Goal: Information Seeking & Learning: Learn about a topic

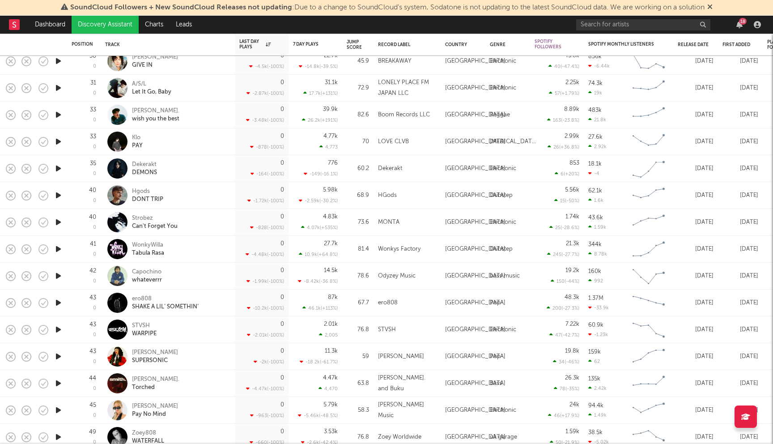
click at [712, 6] on icon at bounding box center [709, 6] width 5 height 7
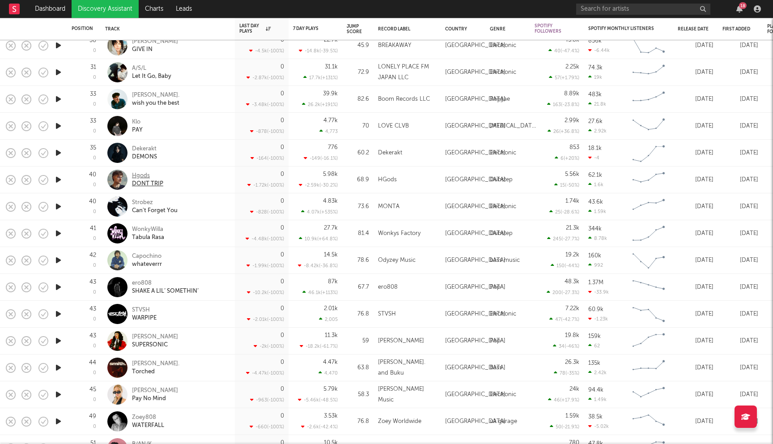
click at [140, 176] on div "Hgods" at bounding box center [147, 176] width 31 height 8
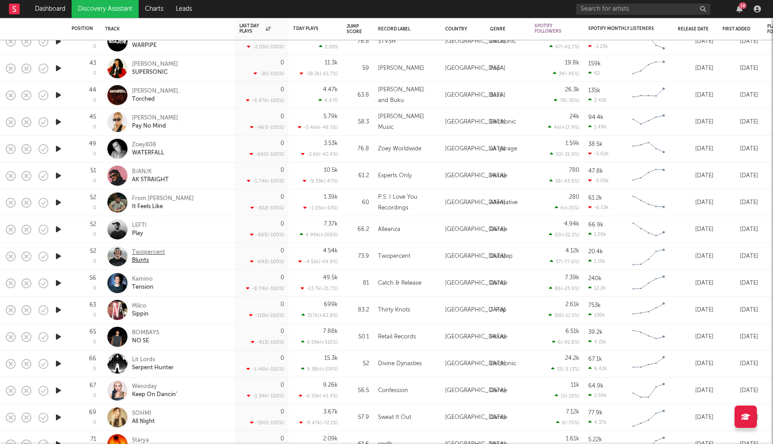
click at [144, 251] on div "Twopercent" at bounding box center [148, 252] width 33 height 8
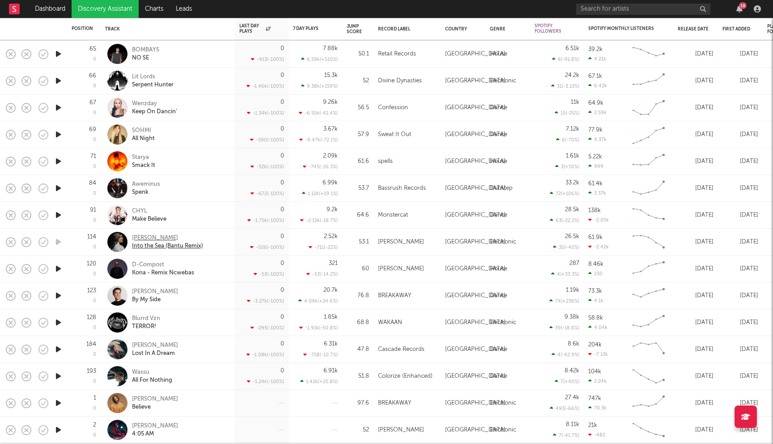
click at [137, 238] on div "KARABA" at bounding box center [167, 238] width 71 height 8
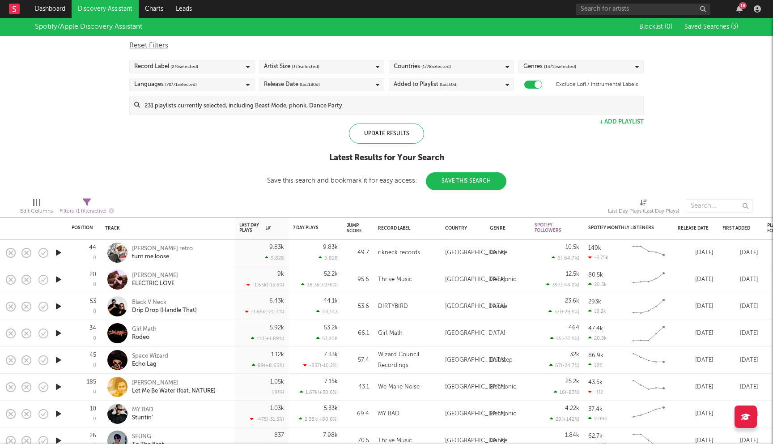
click at [431, 86] on div "Added to Playlist (last 30 d)" at bounding box center [426, 84] width 64 height 11
click at [419, 128] on div "Last 60 Days" at bounding box center [457, 127] width 104 height 11
click at [394, 128] on input "Last 60 Days" at bounding box center [394, 127] width 0 height 11
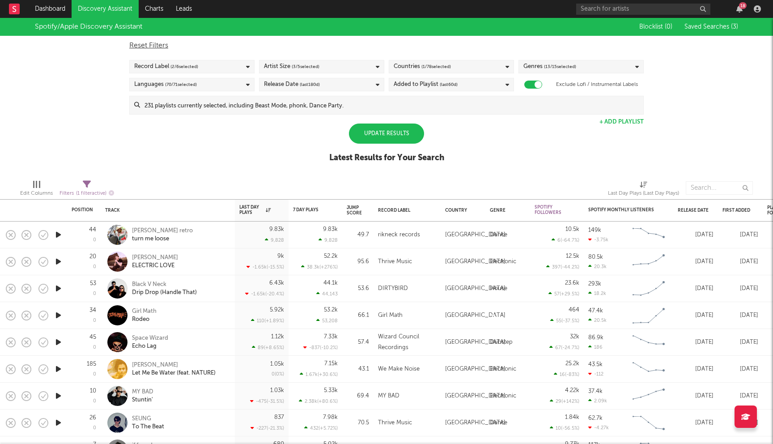
click at [271, 150] on div "Spotify/Apple Discovery Assistant Blocklist ( 0 ) Saved Searches ( 3 ) Reset Fi…" at bounding box center [386, 95] width 773 height 154
click at [398, 135] on div "Update Results" at bounding box center [386, 133] width 75 height 20
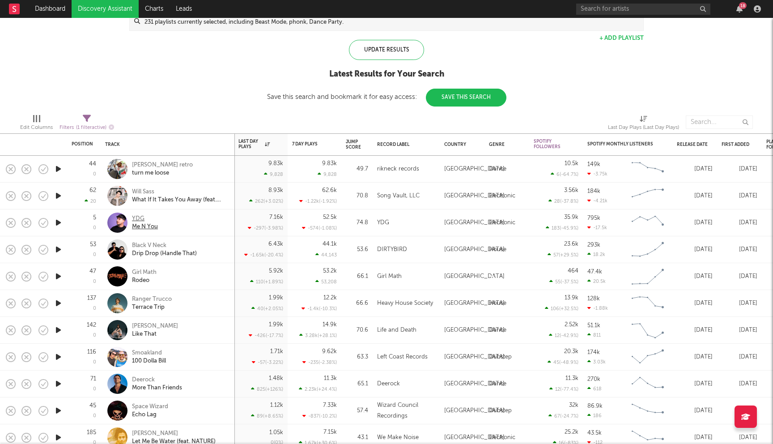
click at [140, 216] on div "YDG" at bounding box center [145, 219] width 26 height 8
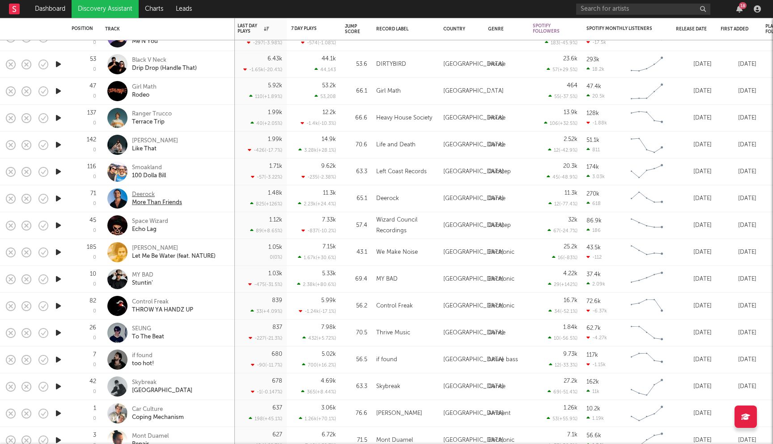
click at [141, 194] on div "Deerock" at bounding box center [157, 195] width 50 height 8
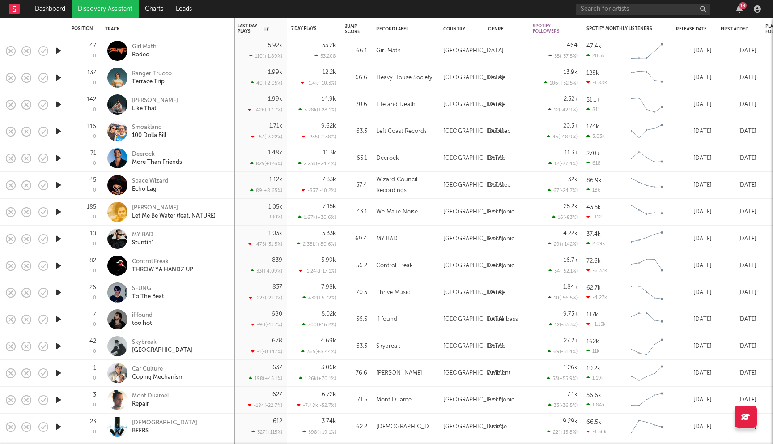
click at [144, 234] on div "MY BAD" at bounding box center [142, 235] width 21 height 8
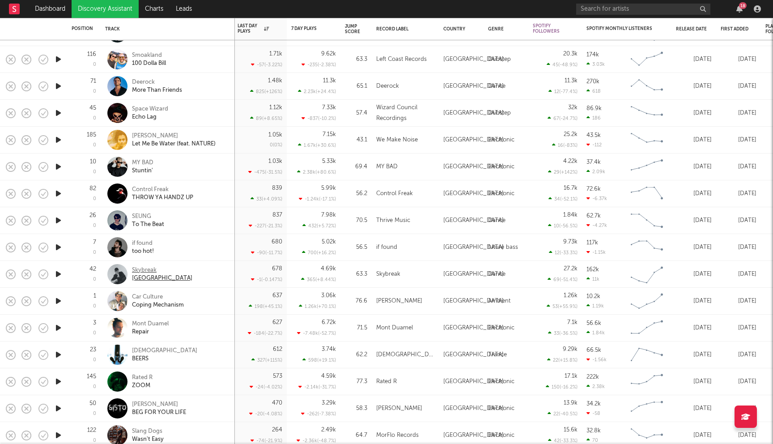
click at [146, 270] on div "Skybreak" at bounding box center [162, 270] width 60 height 8
click at [140, 344] on div "Chassi BEERS" at bounding box center [167, 354] width 125 height 26
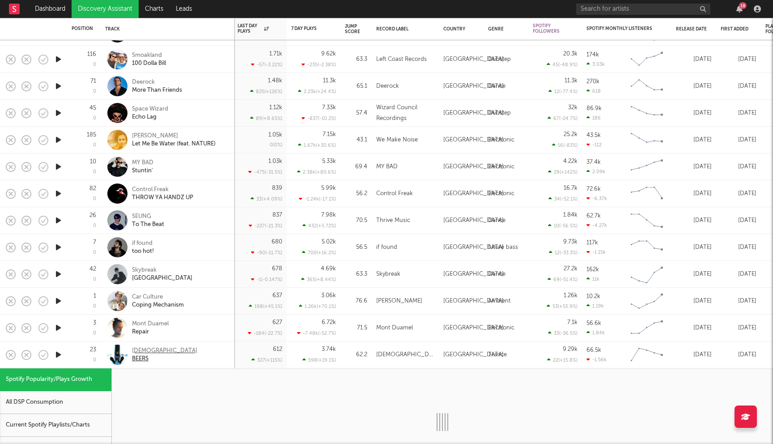
select select "1w"
click at [139, 351] on div "Chassi" at bounding box center [164, 351] width 65 height 8
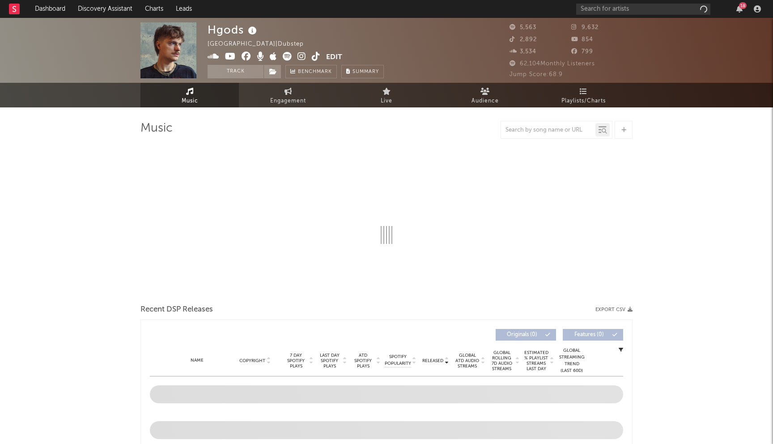
select select "6m"
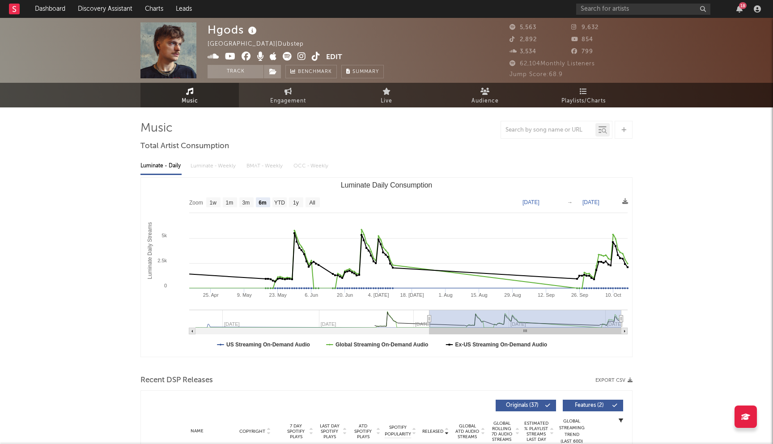
click at [248, 58] on icon at bounding box center [246, 56] width 9 height 9
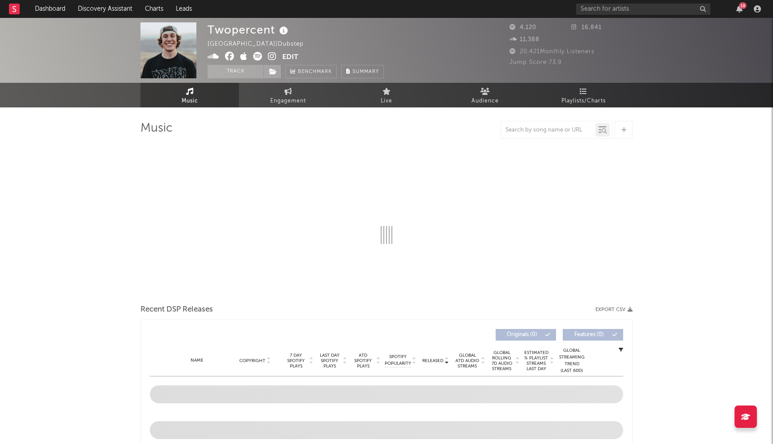
select select "1w"
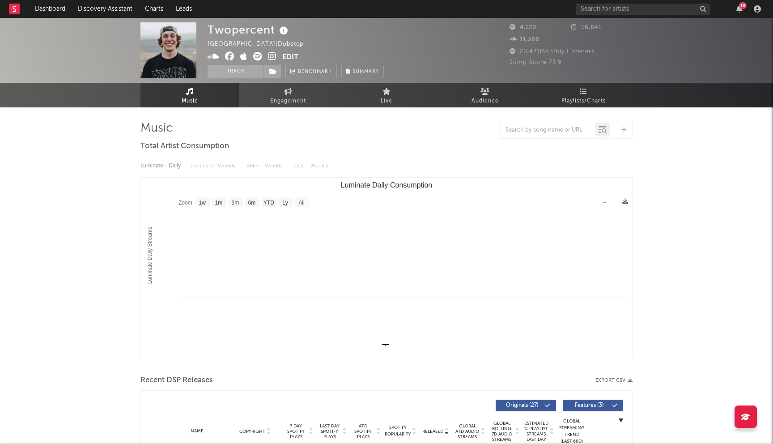
click at [229, 56] on icon at bounding box center [229, 56] width 9 height 9
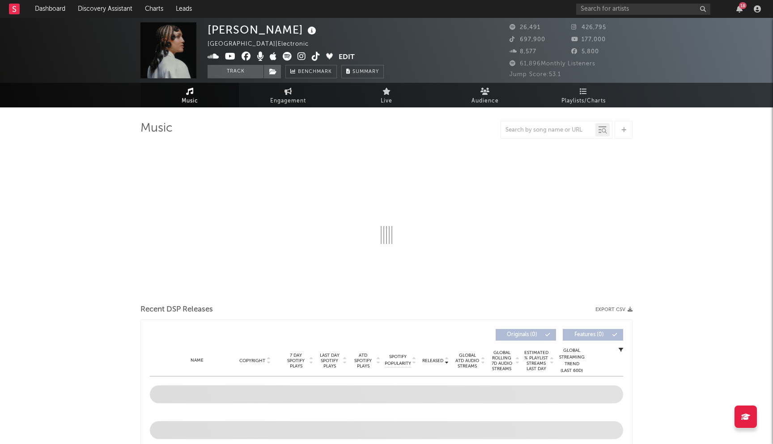
select select "6m"
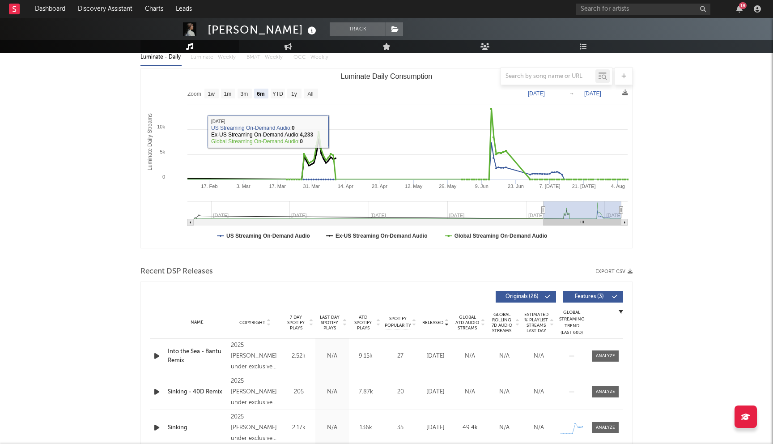
scroll to position [197, 0]
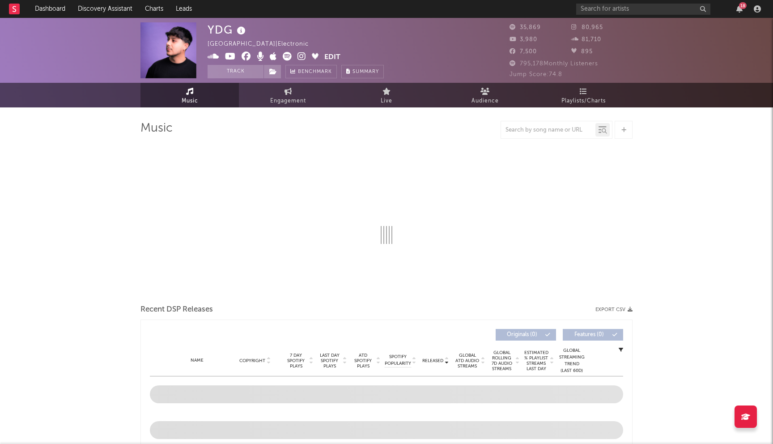
select select "6m"
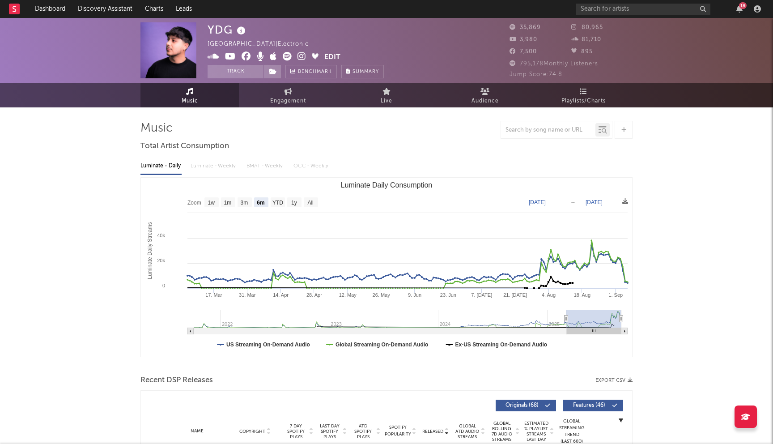
click at [247, 55] on icon at bounding box center [246, 56] width 9 height 9
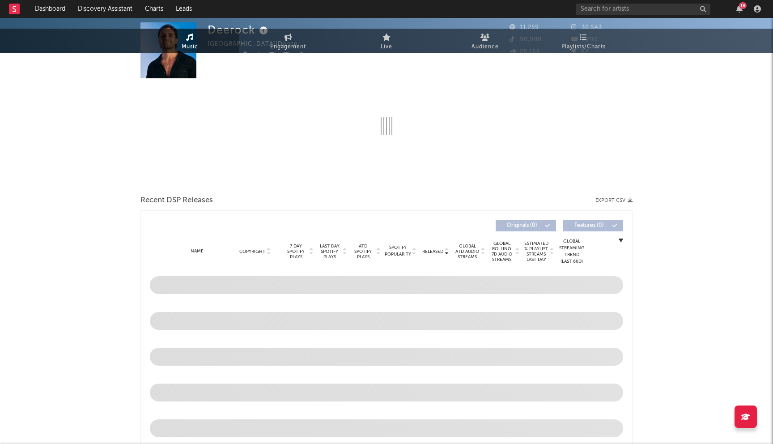
select select "6m"
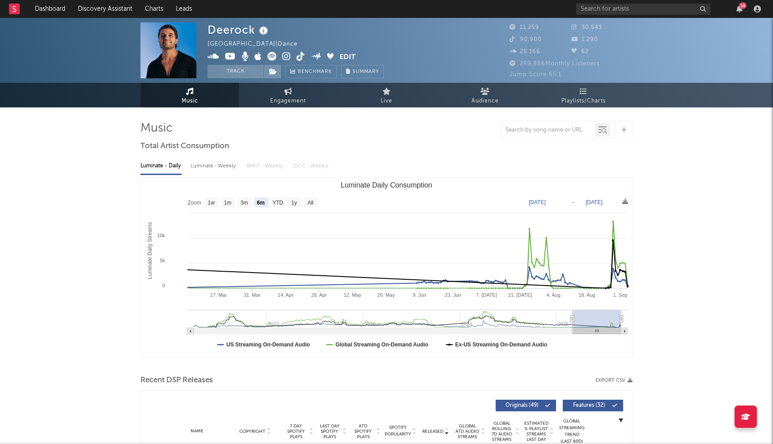
click at [287, 60] on icon at bounding box center [286, 56] width 8 height 9
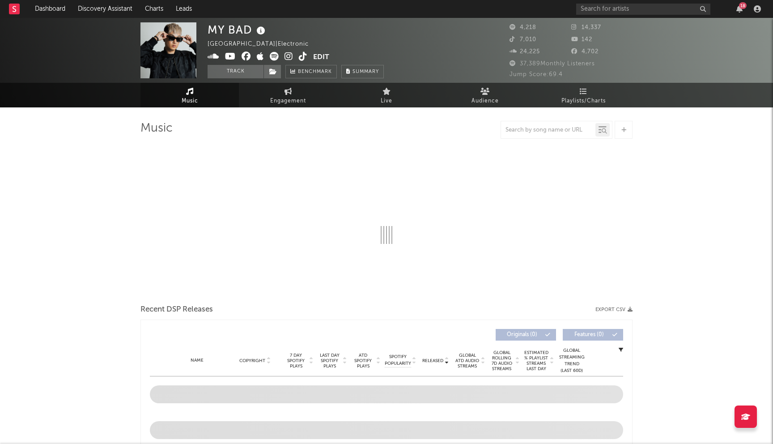
select select "6m"
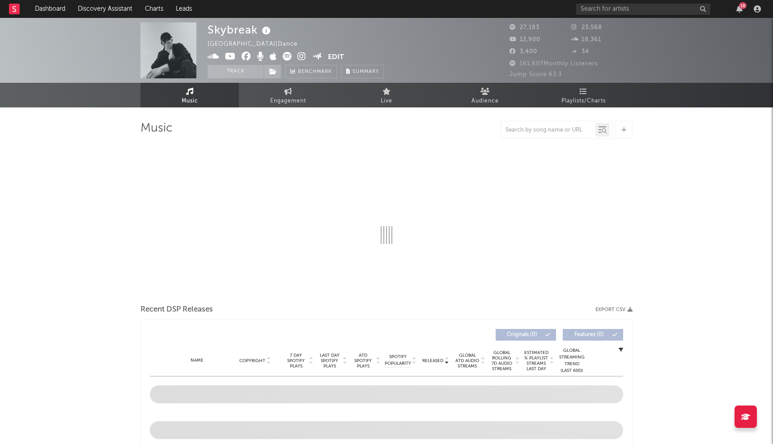
select select "6m"
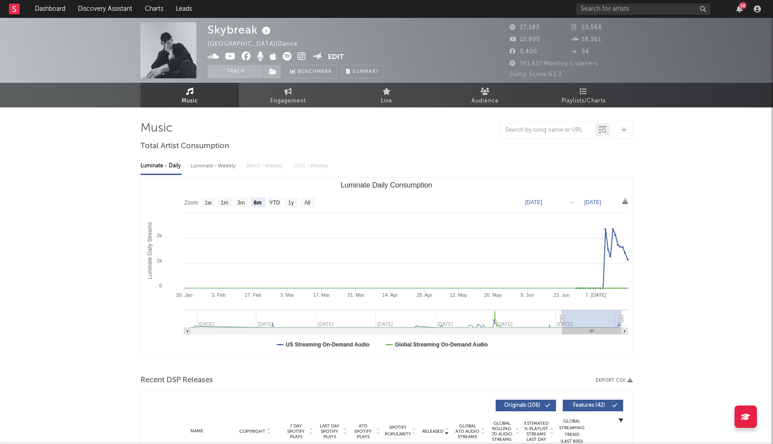
click at [243, 56] on icon at bounding box center [246, 56] width 9 height 9
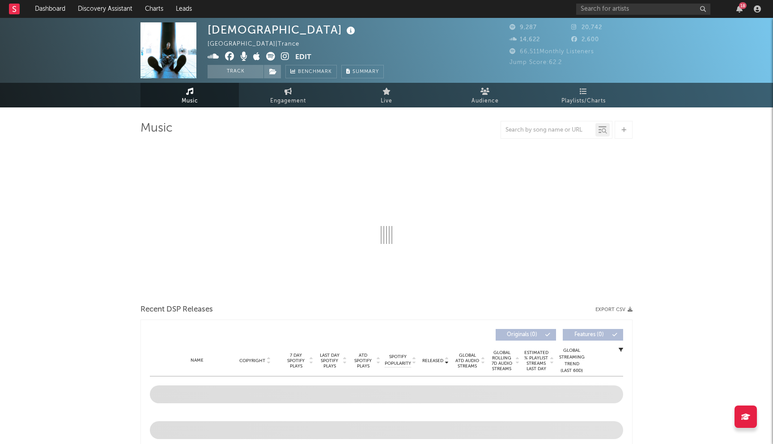
select select "6m"
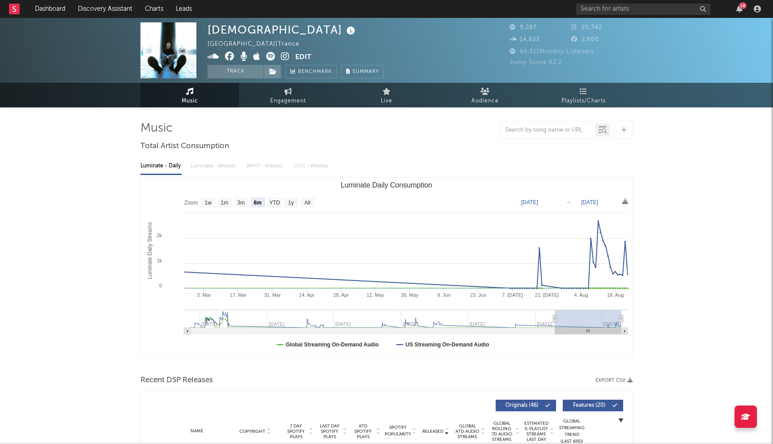
click at [230, 56] on icon at bounding box center [229, 56] width 9 height 9
click at [63, 10] on link "Dashboard" at bounding box center [50, 9] width 43 height 18
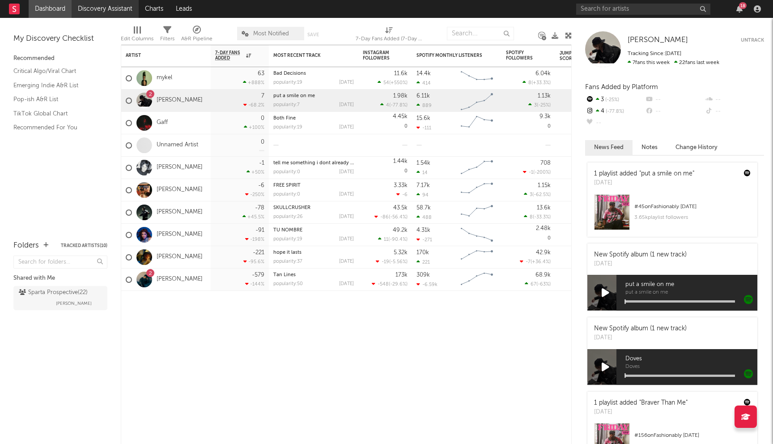
click at [112, 9] on link "Discovery Assistant" at bounding box center [105, 9] width 67 height 18
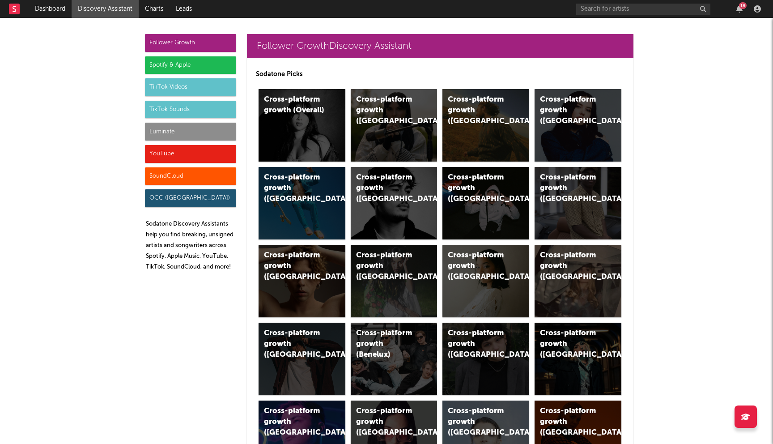
click at [163, 70] on div "Spotify & Apple" at bounding box center [190, 65] width 91 height 18
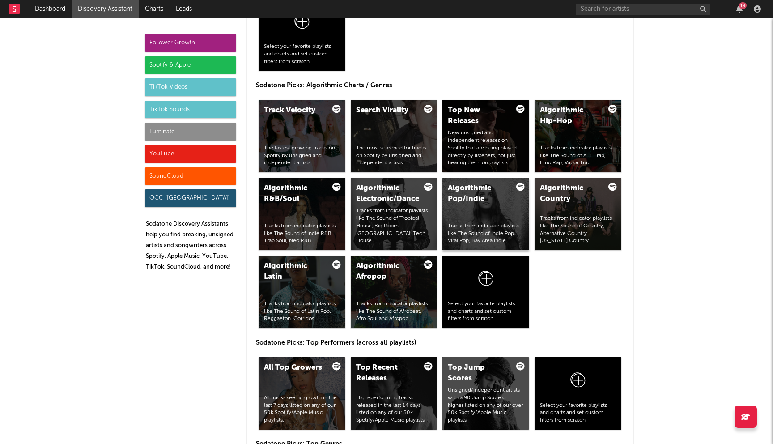
scroll to position [1054, 0]
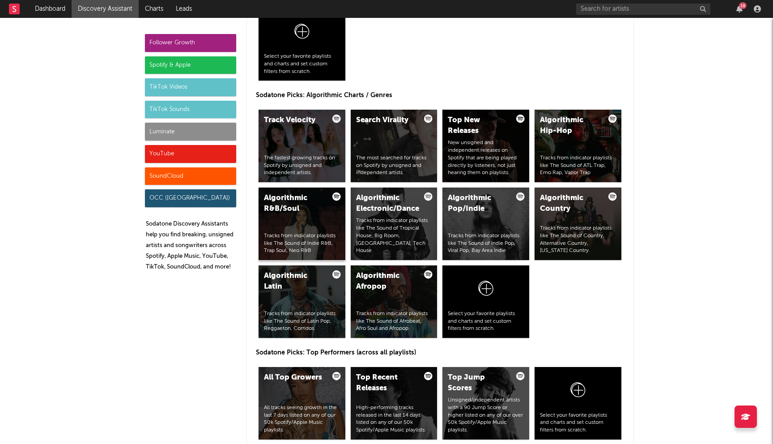
click at [297, 209] on div "Algorithmic R&B/Soul" at bounding box center [294, 203] width 61 height 21
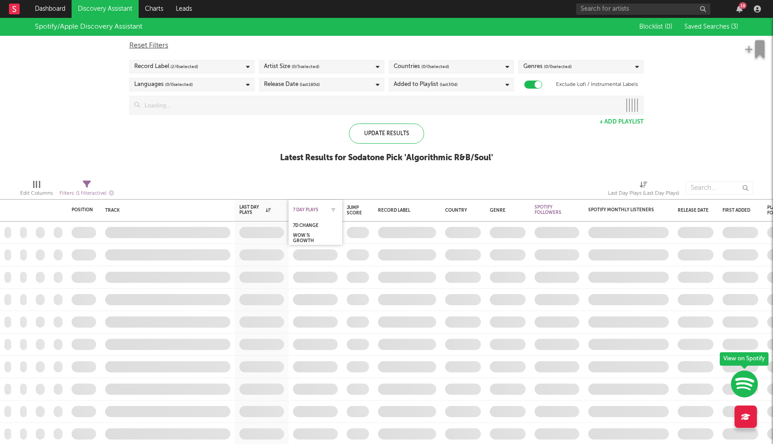
checkbox input "true"
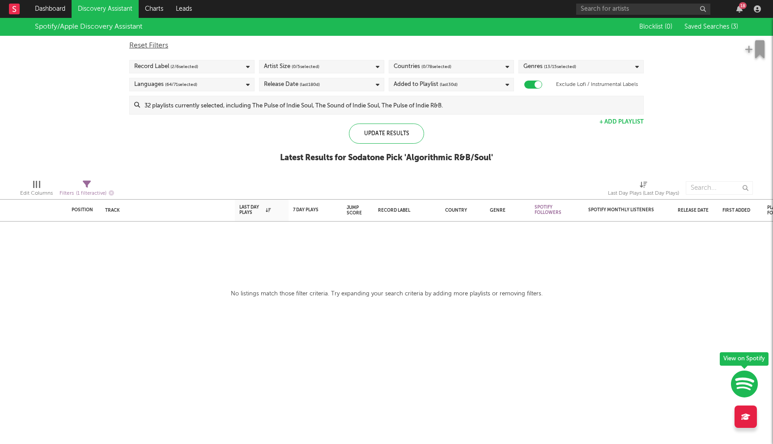
click at [282, 105] on input at bounding box center [391, 105] width 503 height 18
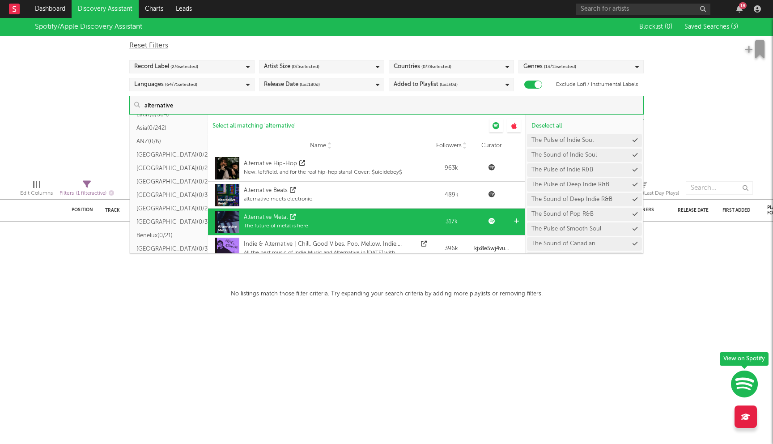
scroll to position [42, 0]
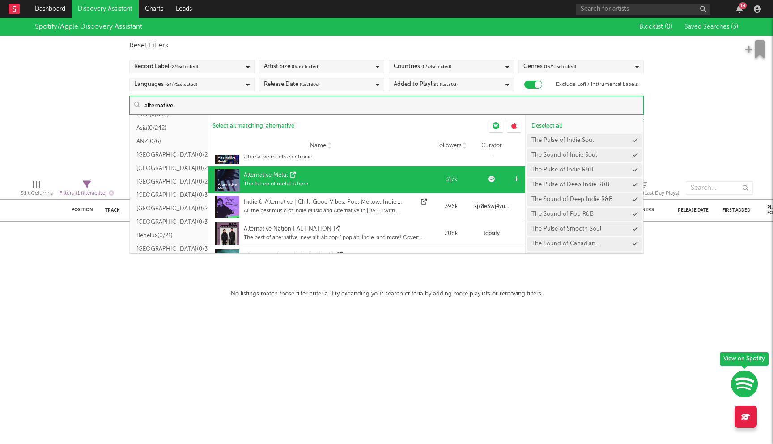
type input "alternative"
click at [351, 181] on div "Alternative Metal The future of metal is here." at bounding box center [320, 179] width 216 height 27
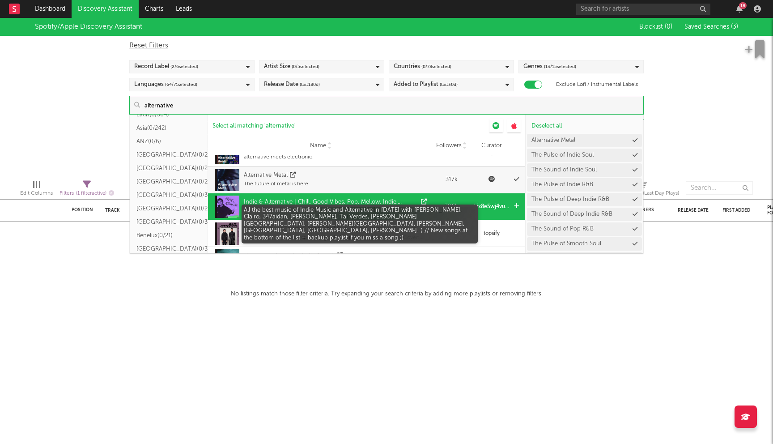
click at [332, 209] on div "All the best music of Indie Music and Alternative in 2024 with Jawny, Clairo, 3…" at bounding box center [336, 211] width 185 height 8
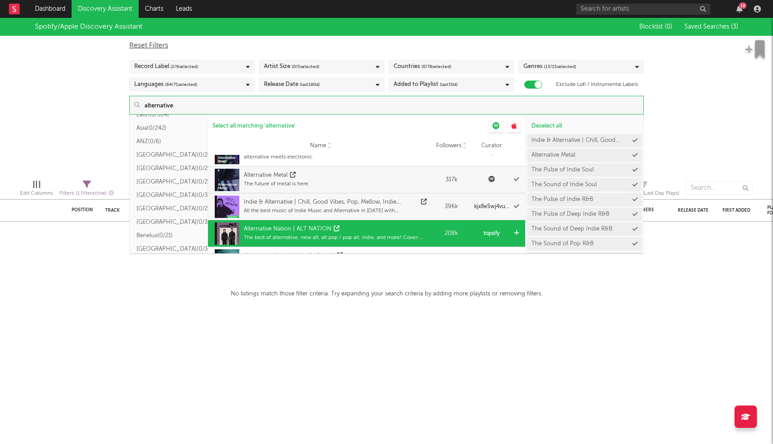
scroll to position [85, 0]
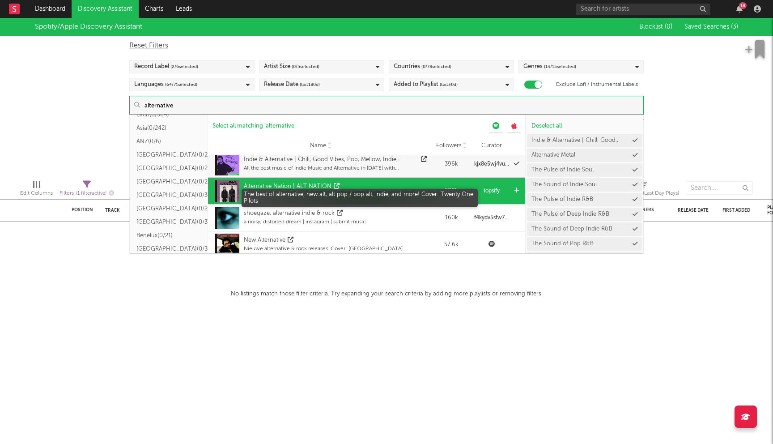
click at [357, 191] on div "The best of alternative, new alt, alt pop / pop alt, indie, and more! Cover: Tw…" at bounding box center [336, 195] width 185 height 8
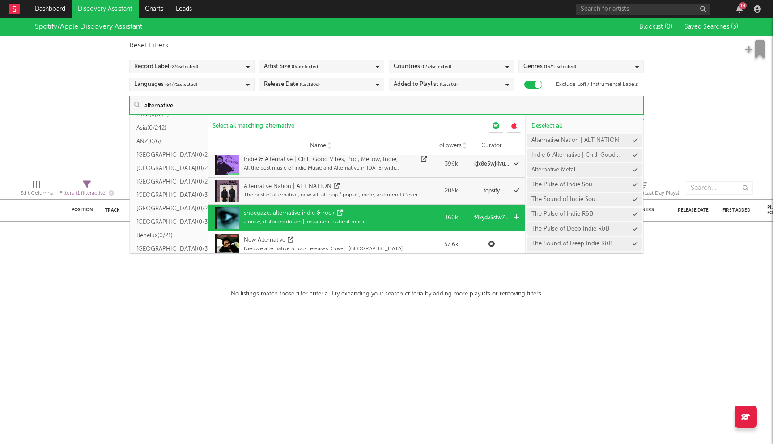
click at [353, 216] on div "shoegaze, alternative indie & rock" at bounding box center [305, 213] width 122 height 9
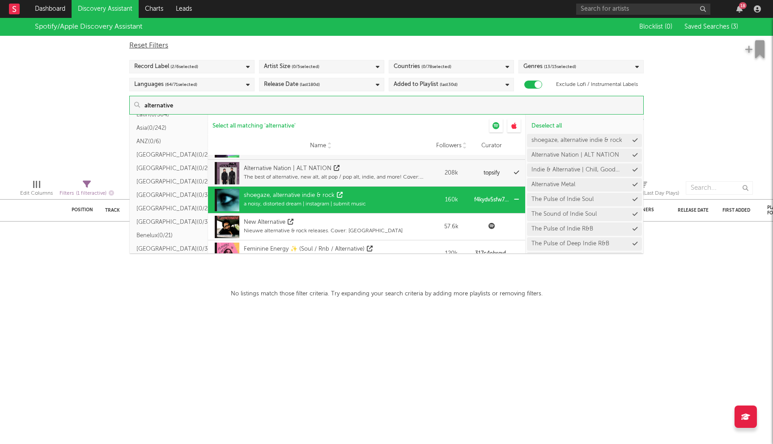
scroll to position [107, 0]
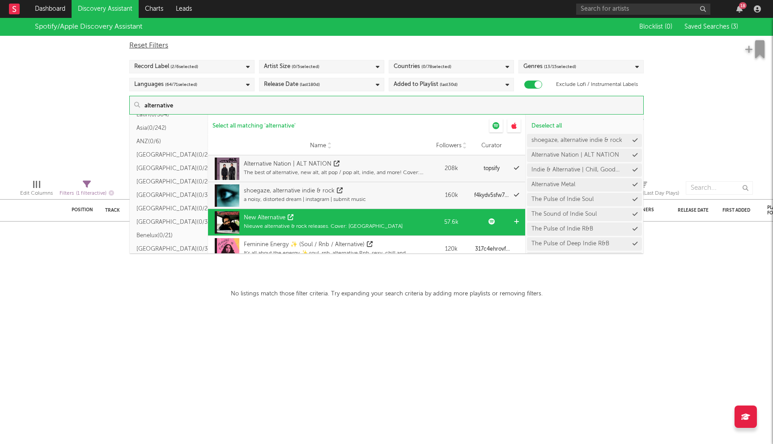
click at [355, 229] on div "Nieuwe alternative & rock releases. Cover: Blaudzun" at bounding box center [323, 226] width 159 height 8
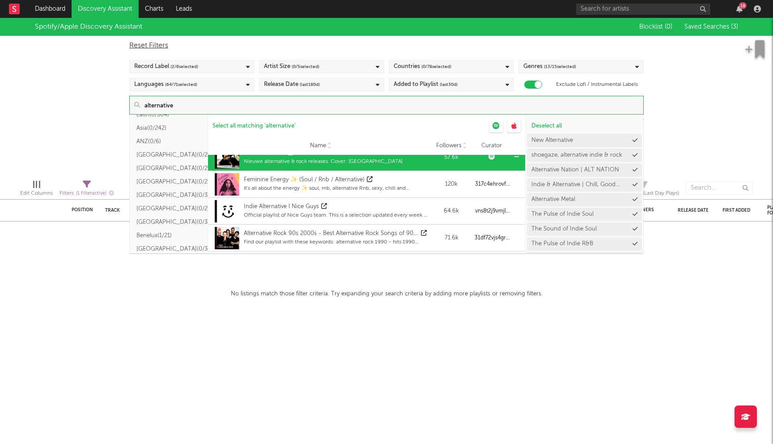
scroll to position [182, 0]
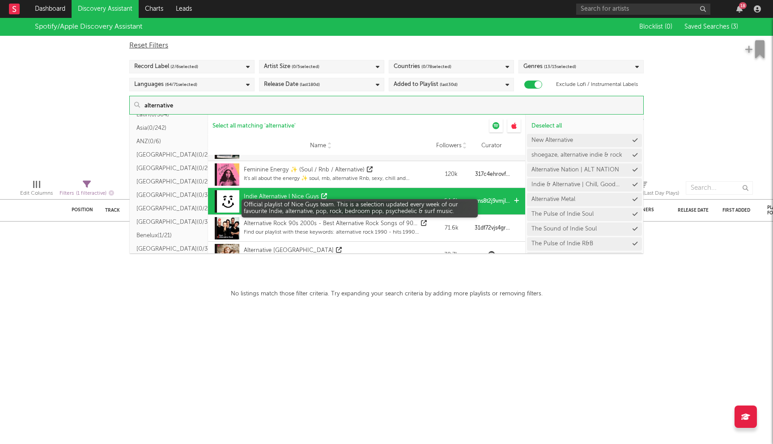
click at [373, 203] on div "Official playlist of Nice Guys team. This is a selection updated every week of …" at bounding box center [336, 205] width 185 height 8
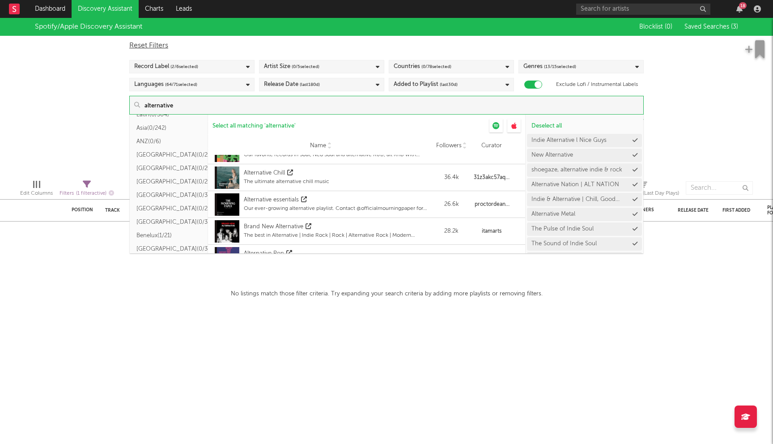
scroll to position [324, 0]
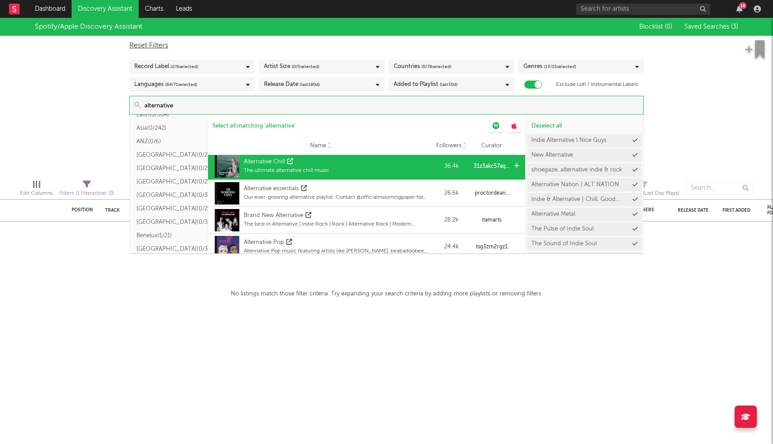
click at [334, 171] on div "Alternative Chill The ultimate alternative chill music" at bounding box center [320, 166] width 216 height 27
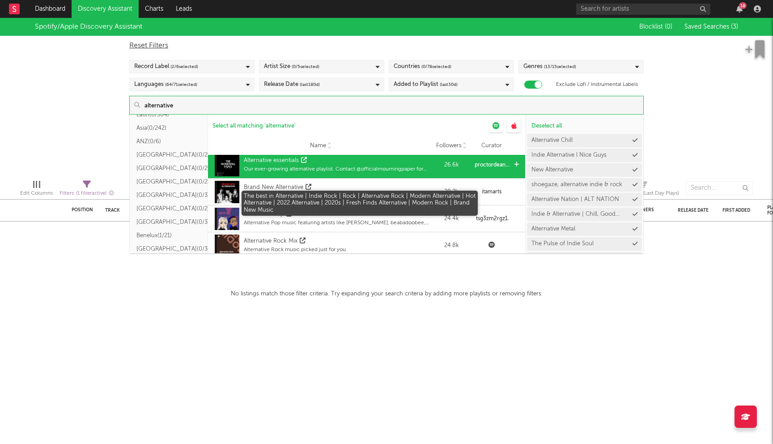
scroll to position [352, 0]
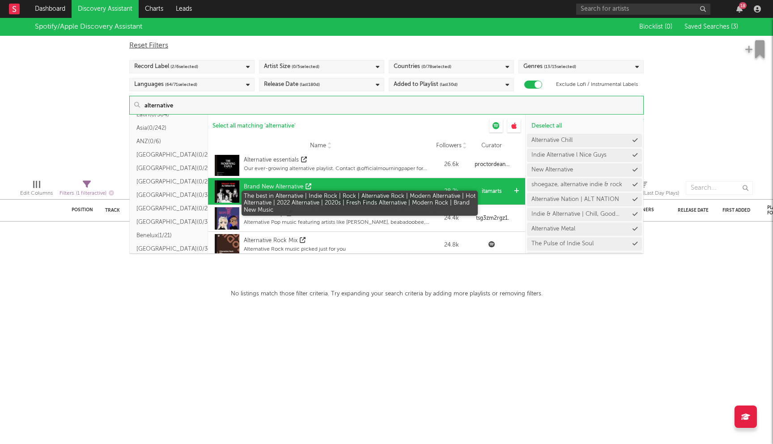
click at [351, 192] on div "The best in Alternative | Indie Rock | Rock | Alternative Rock | Modern Alterna…" at bounding box center [336, 195] width 185 height 8
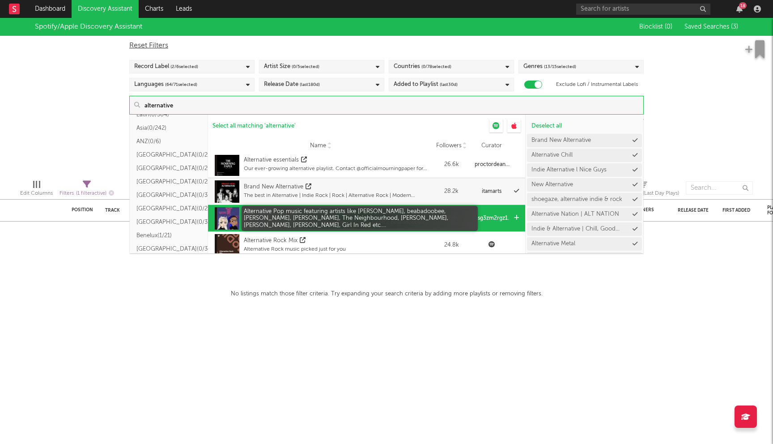
scroll to position [376, 0]
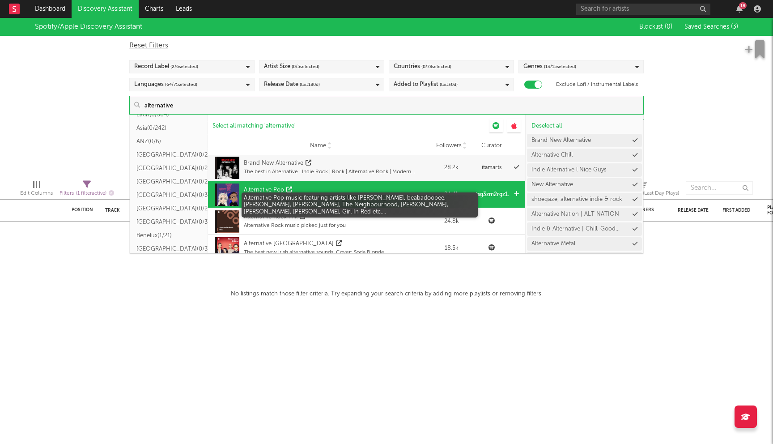
click at [345, 198] on div "Alternative Pop music featuring artists like Gus Dapperton, beabadoobee, Domini…" at bounding box center [336, 199] width 185 height 8
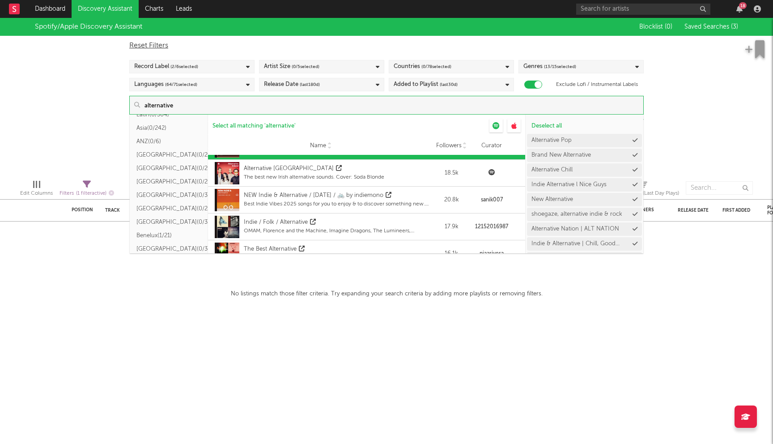
scroll to position [457, 0]
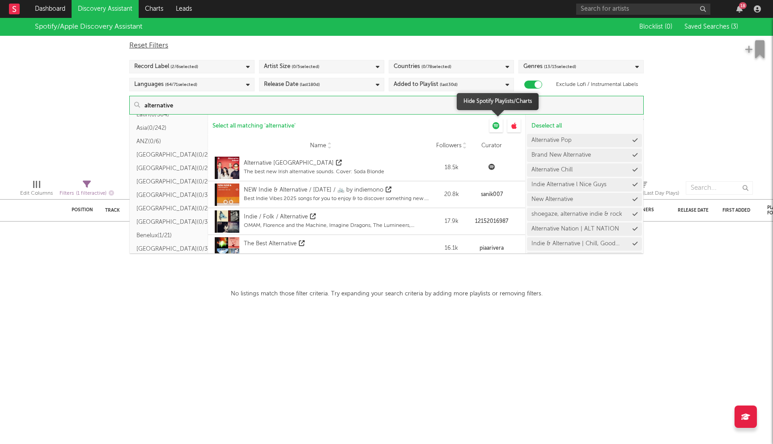
click at [500, 128] on div at bounding box center [495, 125] width 13 height 13
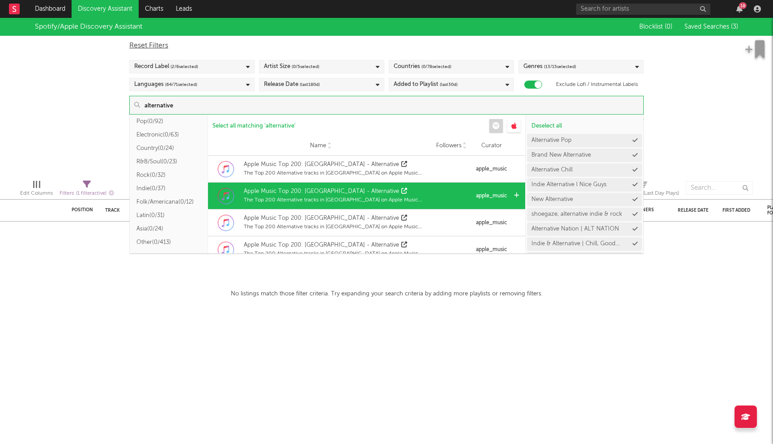
scroll to position [450, 0]
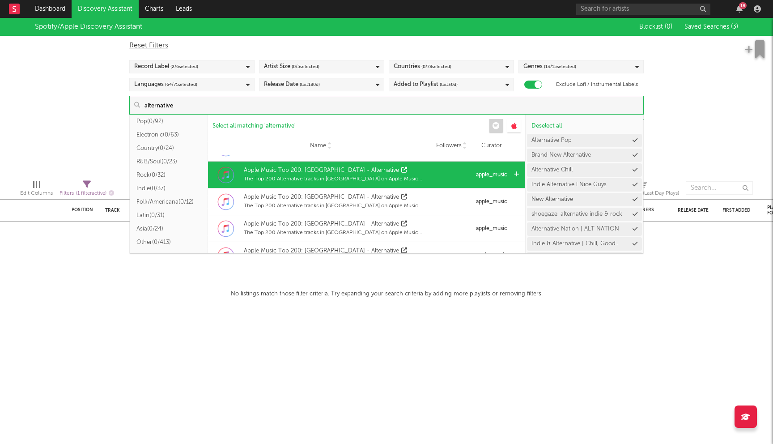
click at [399, 182] on div "The Top 200 Alternative tracks in Norway on Apple Music right now." at bounding box center [336, 179] width 185 height 8
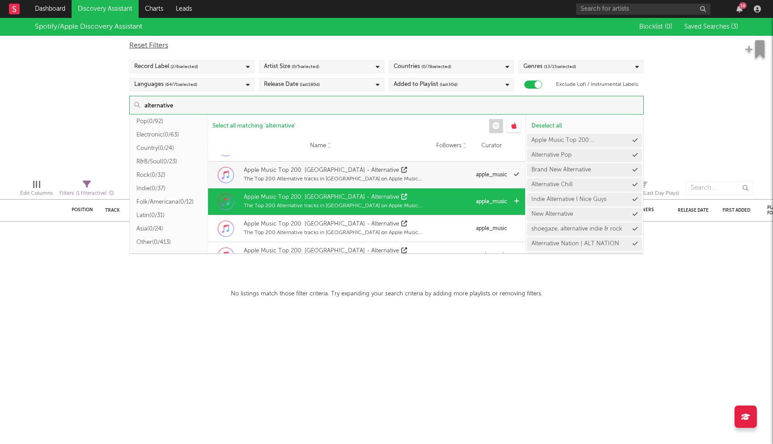
click at [395, 203] on div "The Top 200 Alternative tracks in Mexico on Apple Music right now." at bounding box center [336, 206] width 185 height 8
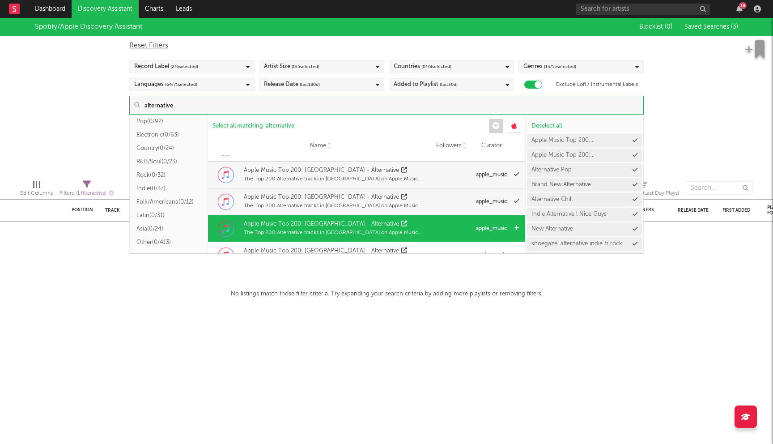
click at [396, 223] on div "Apple Music Top 200: Brazil - Alternative" at bounding box center [336, 224] width 185 height 9
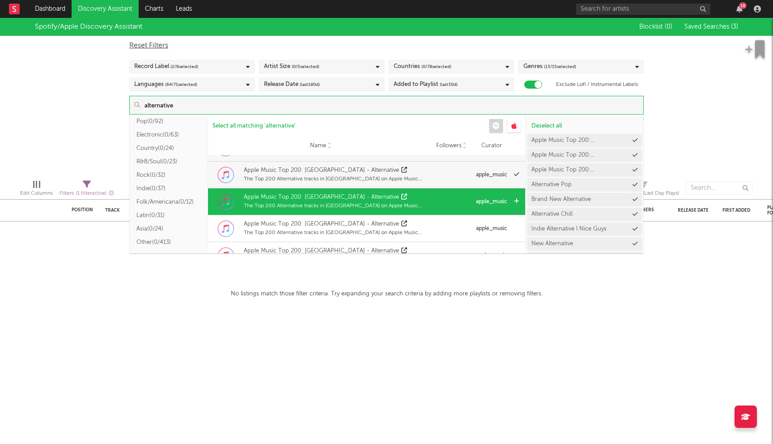
scroll to position [505, 0]
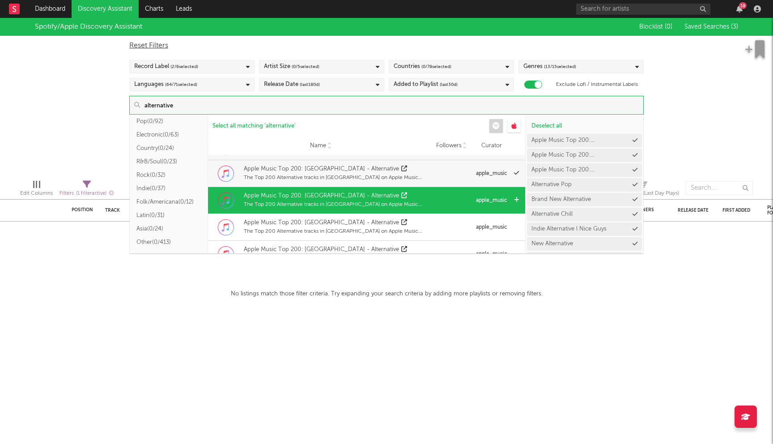
click at [399, 190] on div "Apple Music Top 200: Japan - Alternative The Top 200 Alternative tracks in Japa…" at bounding box center [336, 200] width 185 height 22
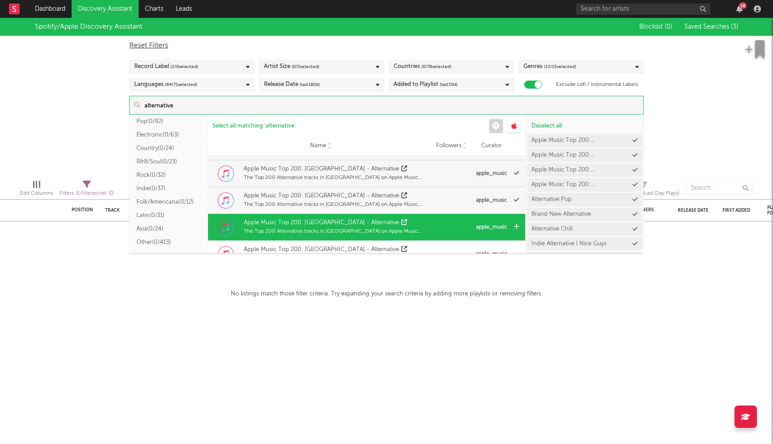
click at [394, 216] on div "Apple Music Top 200: Netherlands - Alternative The Top 200 Alternative tracks i…" at bounding box center [336, 227] width 185 height 22
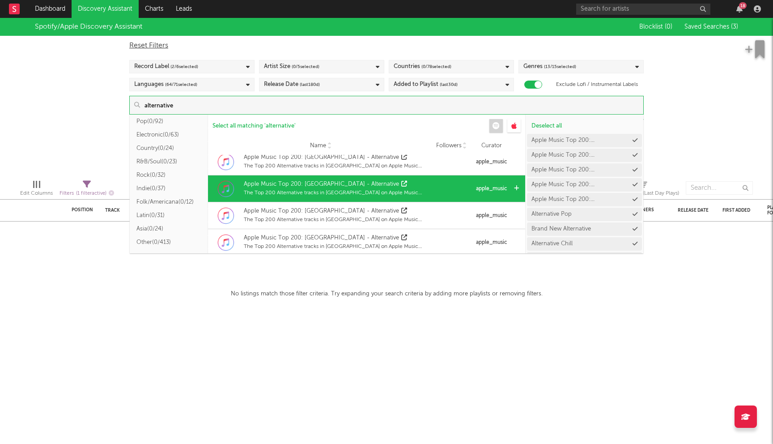
click at [401, 185] on div "Apple Music Top 200: Luxembourg - Alternative" at bounding box center [336, 184] width 185 height 9
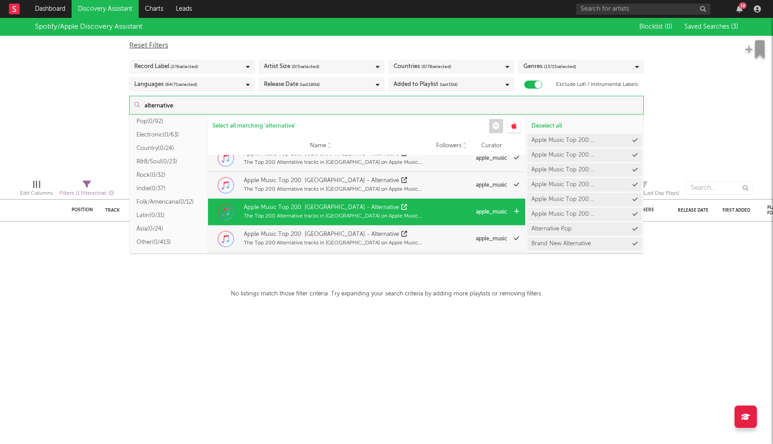
scroll to position [545, 0]
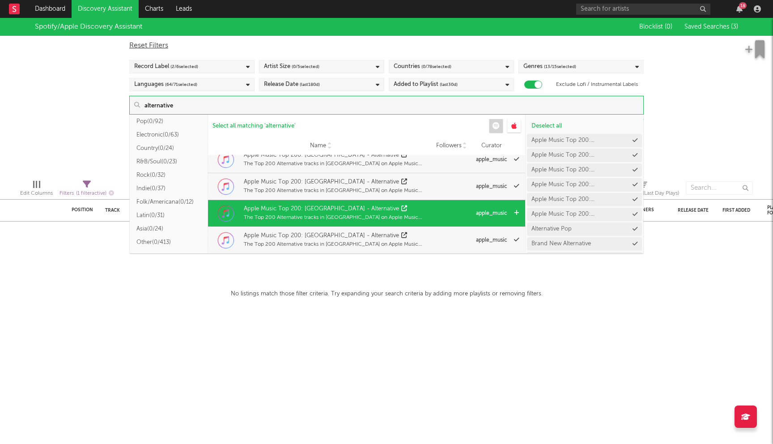
click at [403, 203] on div "Apple Music Top 200: Belgium - Alternative The Top 200 Alternative tracks in Be…" at bounding box center [336, 213] width 185 height 22
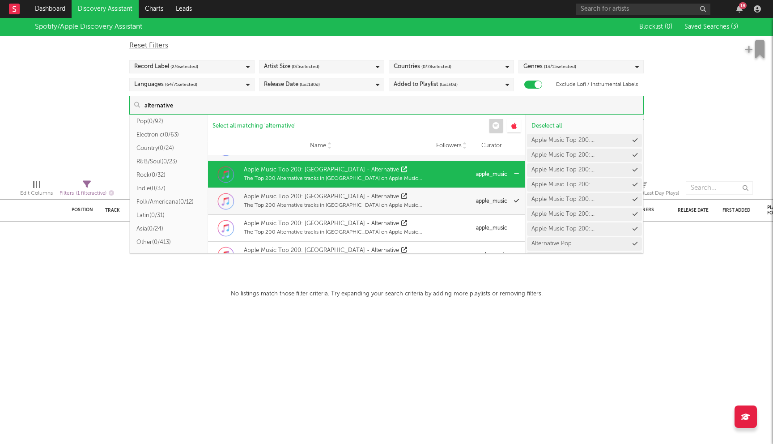
scroll to position [585, 0]
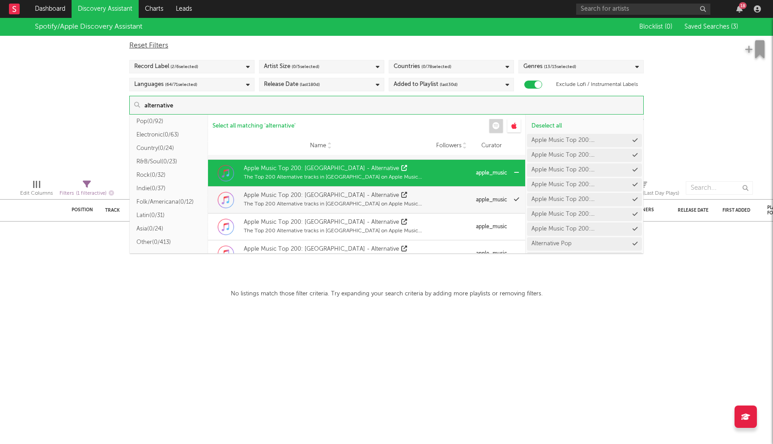
click at [404, 221] on div "Apple Music Top 200: Ireland - Alternative" at bounding box center [336, 222] width 185 height 9
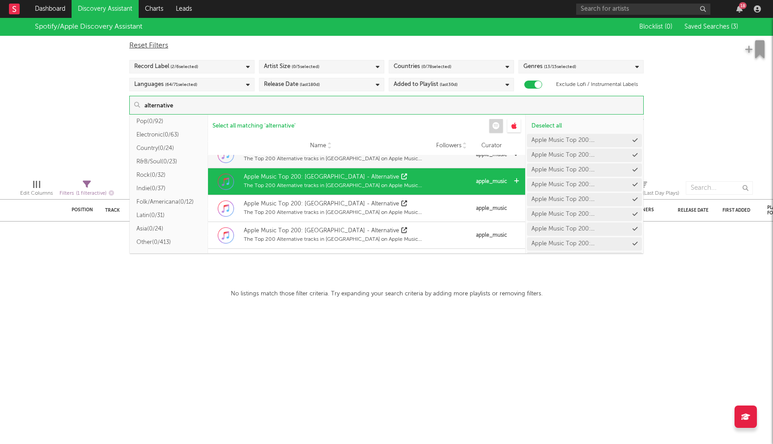
click at [408, 187] on div "The Top 200 Alternative tracks in Taiwan on Apple Music right now." at bounding box center [336, 186] width 185 height 8
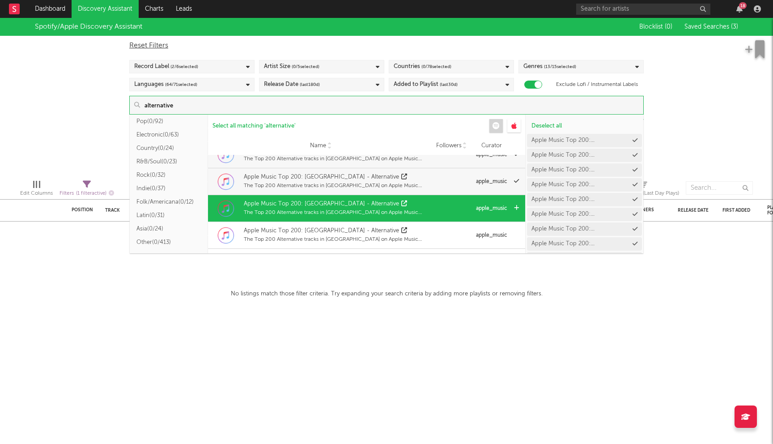
click at [403, 201] on div "Apple Music Top 200: Malaysia - Alternative" at bounding box center [336, 203] width 185 height 9
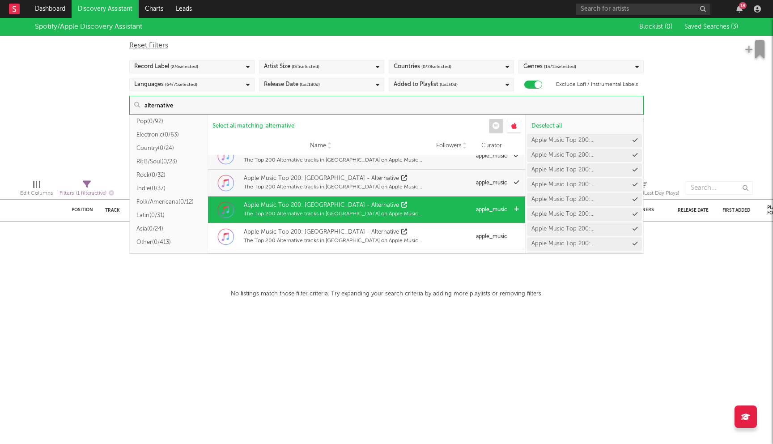
click at [399, 208] on div "Apple Music Top 200: Thailand - Alternative" at bounding box center [336, 205] width 185 height 9
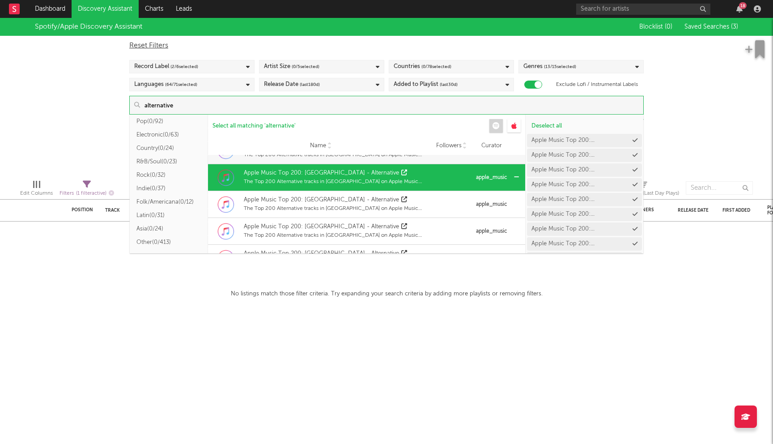
scroll to position [719, 0]
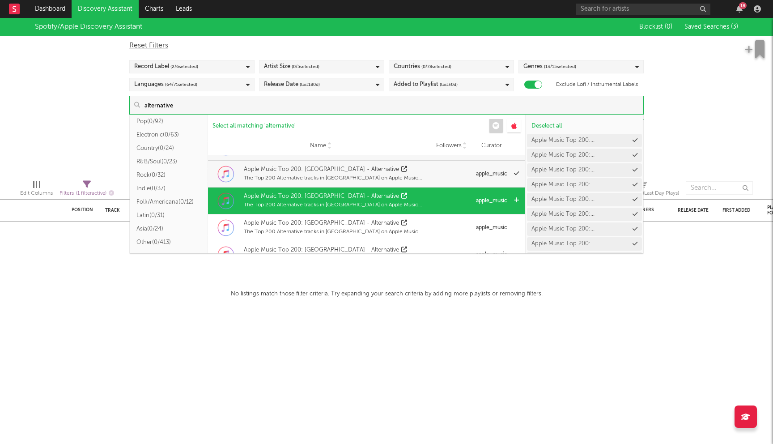
click at [394, 203] on div "The Top 200 Alternative tracks in Indonesia on Apple Music right now." at bounding box center [336, 205] width 185 height 8
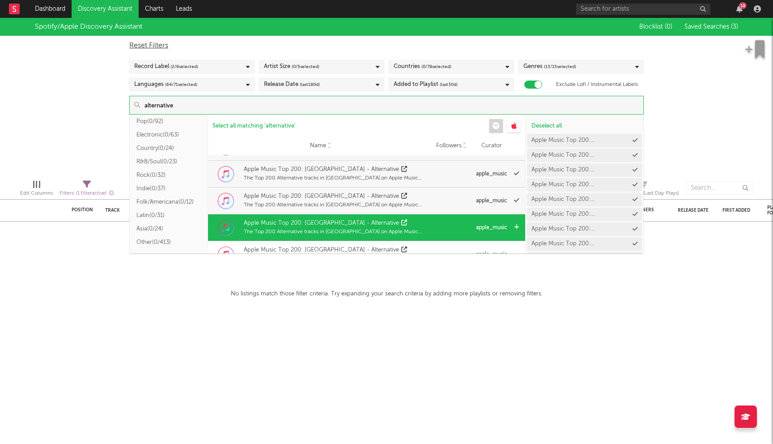
click at [390, 224] on div "Apple Music Top 200: Philippines - Alternative" at bounding box center [336, 223] width 185 height 9
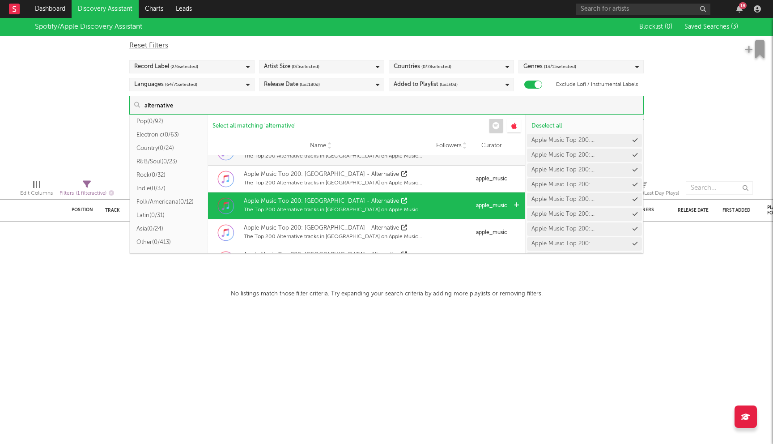
click at [395, 209] on div "The Top 200 Alternative tracks in United States on Apple Music right now." at bounding box center [336, 210] width 185 height 8
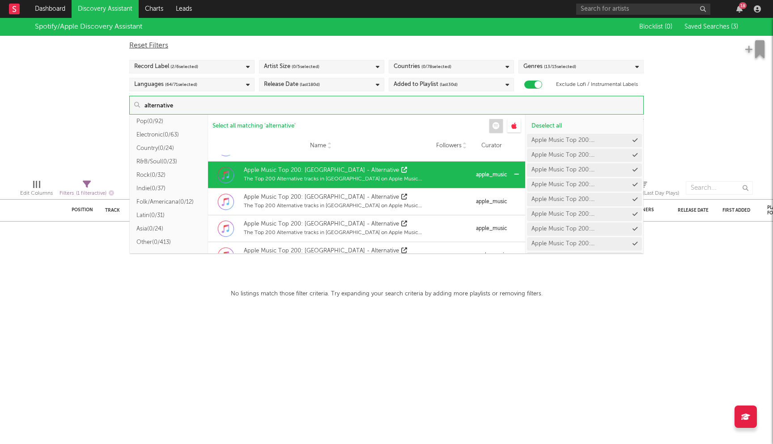
scroll to position [824, 0]
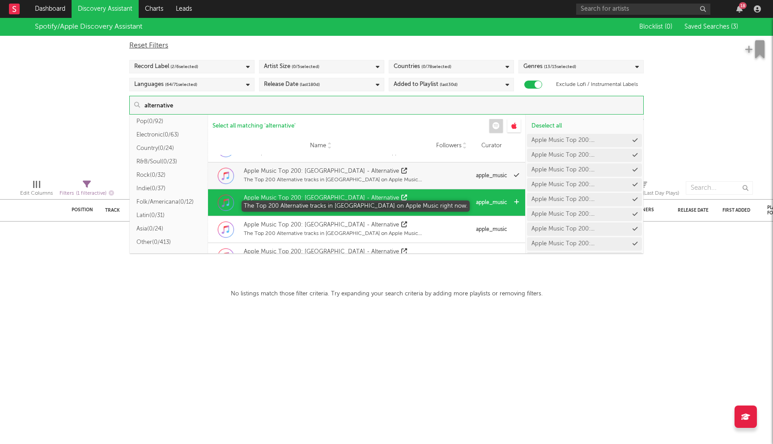
click at [414, 204] on div "The Top 200 Alternative tracks in United Kingdom on Apple Music right now." at bounding box center [336, 207] width 185 height 8
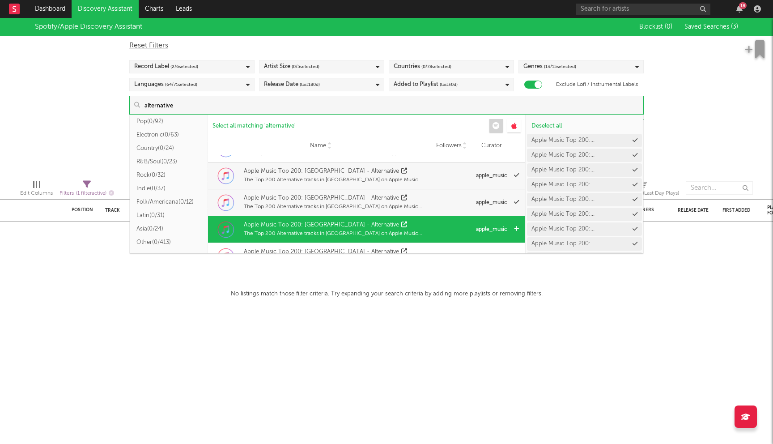
click at [402, 222] on div "Apple Music Top 200: Hong Kong - Alternative" at bounding box center [336, 225] width 185 height 9
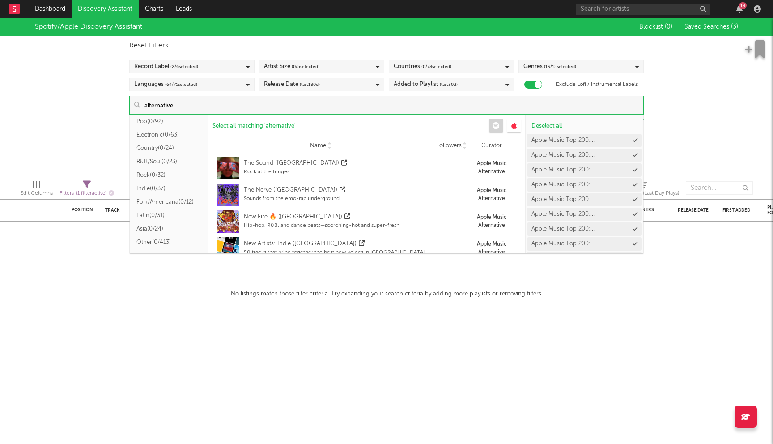
scroll to position [1100, 0]
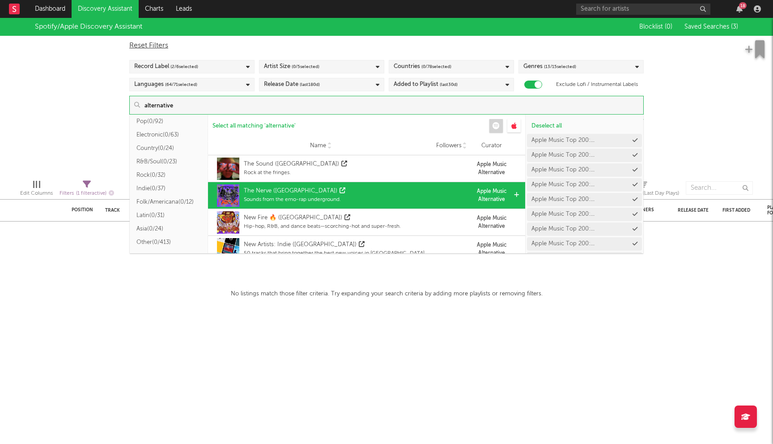
click at [399, 193] on div "The Nerve (US) Sounds from the emo-rap underground." at bounding box center [320, 195] width 216 height 27
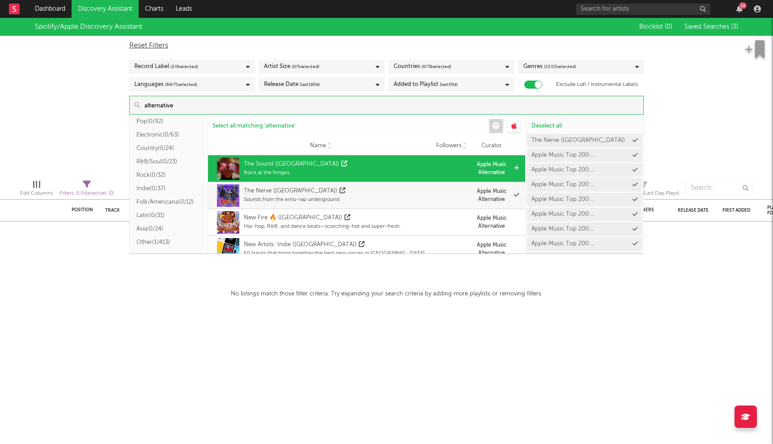
scroll to position [1080, 0]
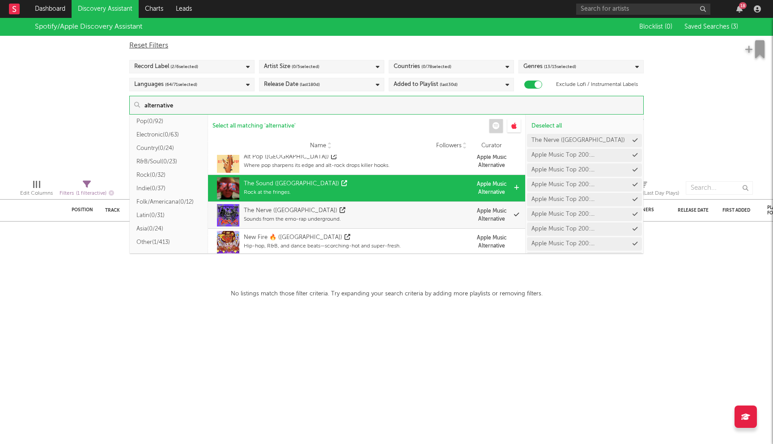
click at [367, 188] on div "The Sound (US) Rock at the fringes." at bounding box center [320, 188] width 216 height 27
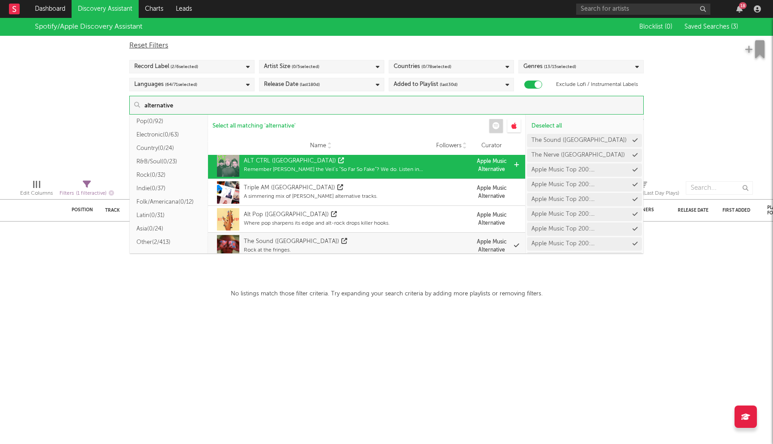
scroll to position [1022, 0]
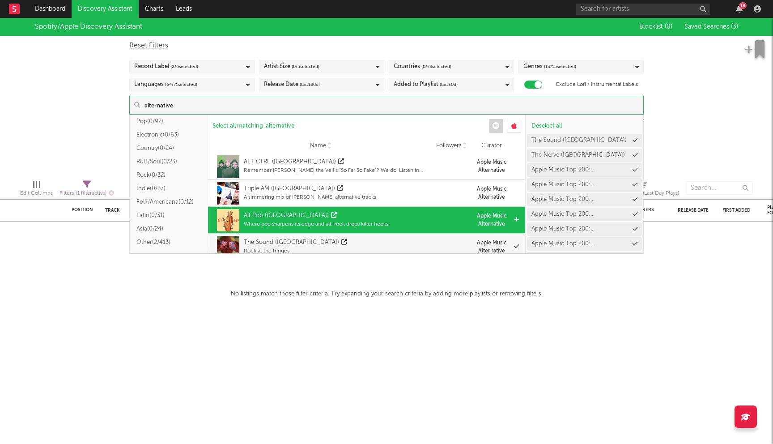
click at [367, 216] on div "Alt Pop (US)" at bounding box center [317, 215] width 146 height 9
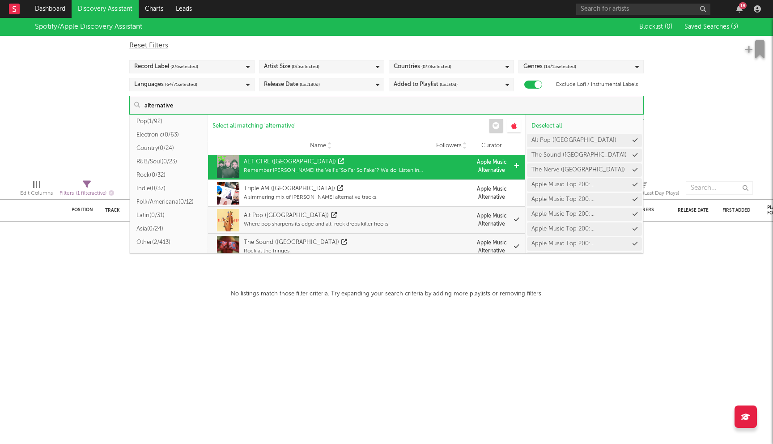
click at [378, 175] on div "ALT CTRL (US) Remember Pierce the Veil’s “So Far So Fake”? We do. Listen in Spa…" at bounding box center [336, 166] width 185 height 22
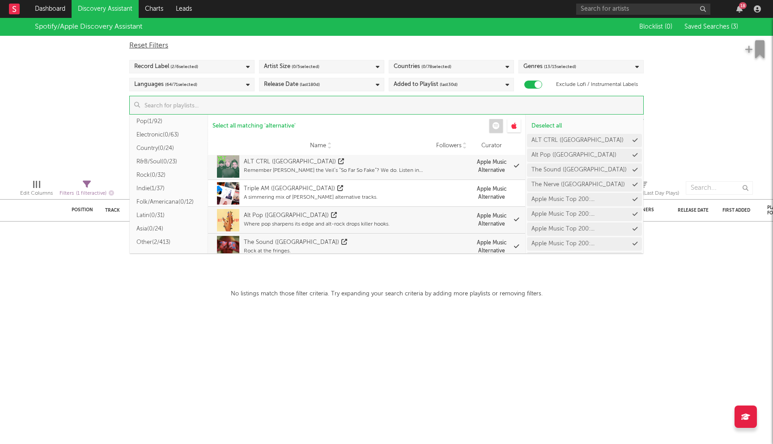
click at [86, 118] on div "Spotify/Apple Discovery Assistant Blocklist ( 0 ) Saved Searches ( 3 ) Reset Fi…" at bounding box center [386, 95] width 773 height 154
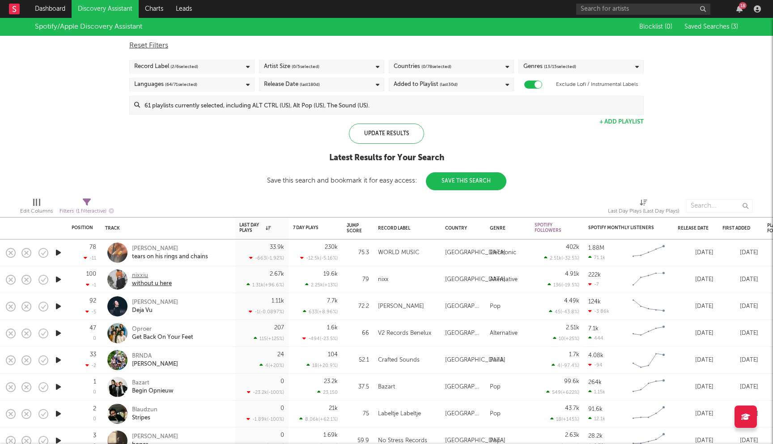
click at [141, 274] on div "nixxiu" at bounding box center [152, 275] width 40 height 8
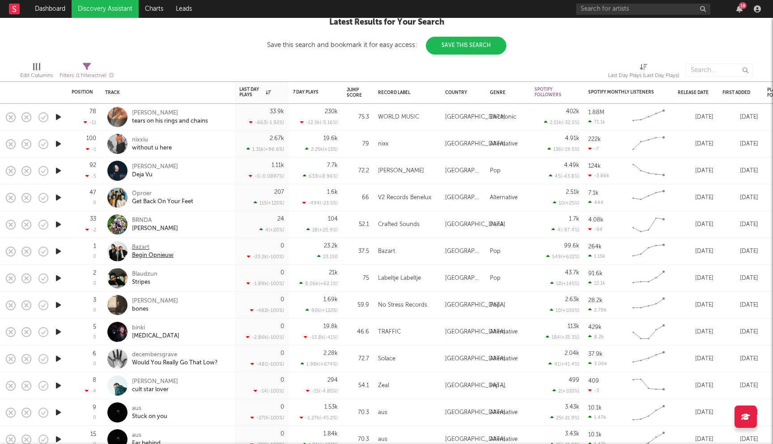
click at [144, 248] on div "Bazart" at bounding box center [153, 247] width 42 height 8
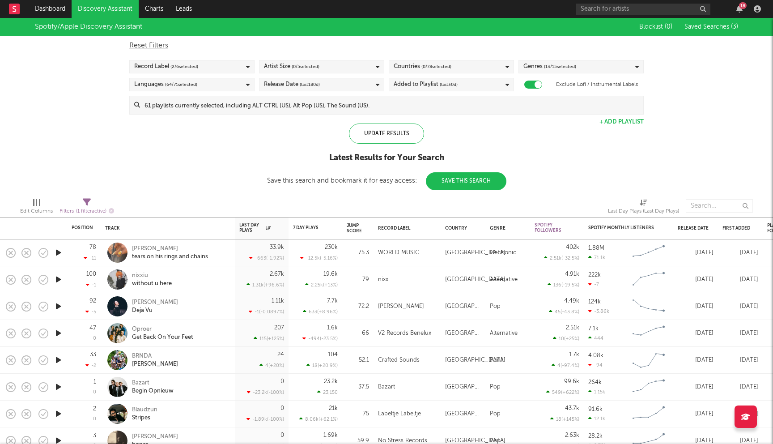
click at [448, 64] on span "( 0 / 78 selected)" at bounding box center [436, 66] width 30 height 11
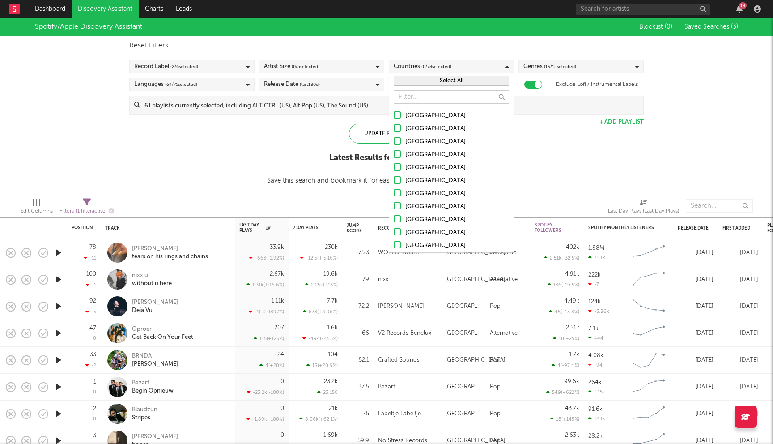
click at [409, 115] on div "[GEOGRAPHIC_DATA]" at bounding box center [457, 115] width 104 height 11
click at [394, 115] on input "[GEOGRAPHIC_DATA]" at bounding box center [394, 115] width 0 height 11
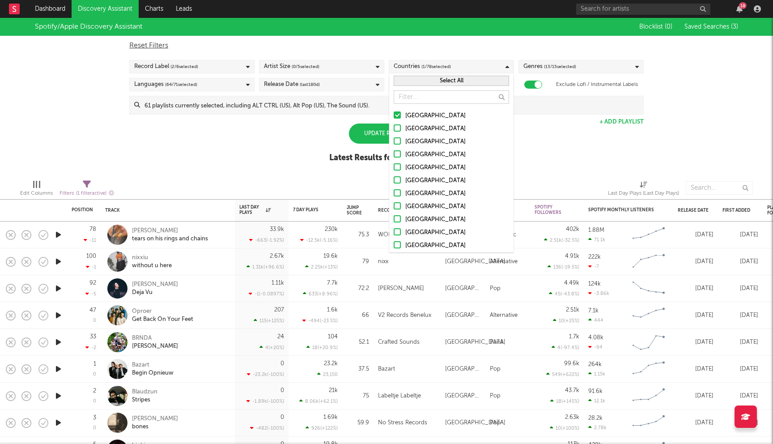
click at [257, 133] on div "Spotify/Apple Discovery Assistant Blocklist ( 0 ) Saved Searches ( 3 ) Reset Fi…" at bounding box center [386, 95] width 773 height 154
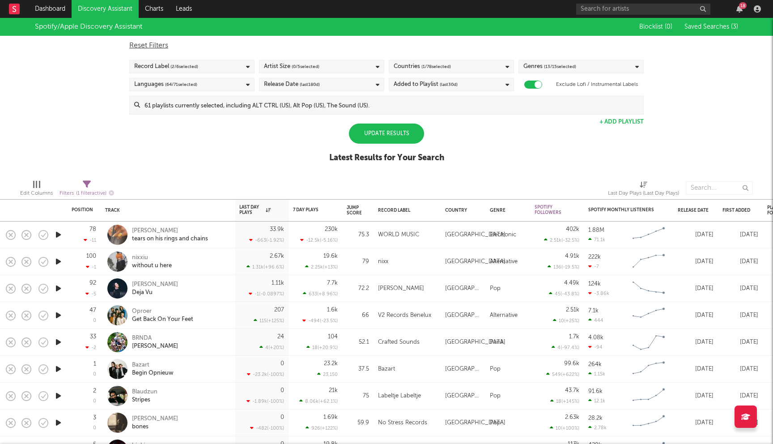
click at [365, 140] on div "Update Results" at bounding box center [386, 133] width 75 height 20
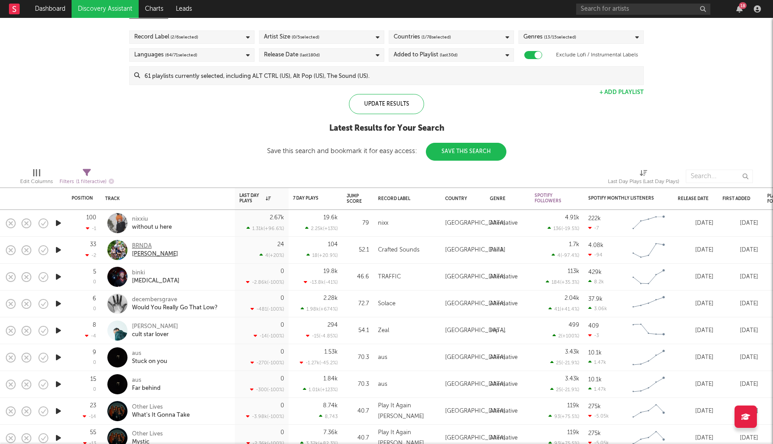
click at [144, 245] on div "BRNDA" at bounding box center [155, 246] width 46 height 8
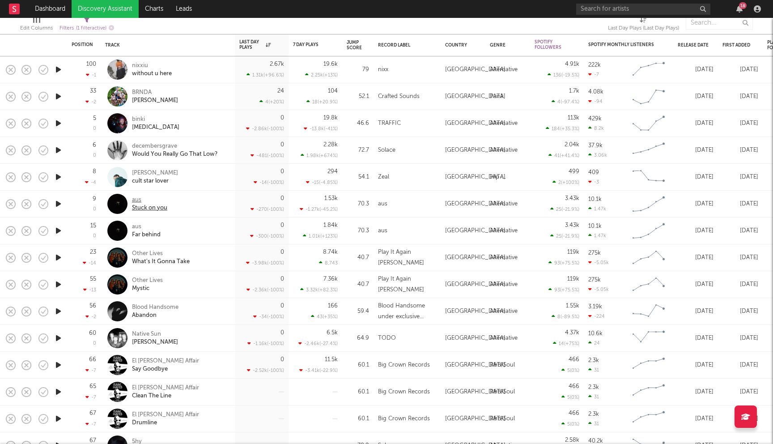
click at [132, 201] on div "aus" at bounding box center [149, 200] width 35 height 8
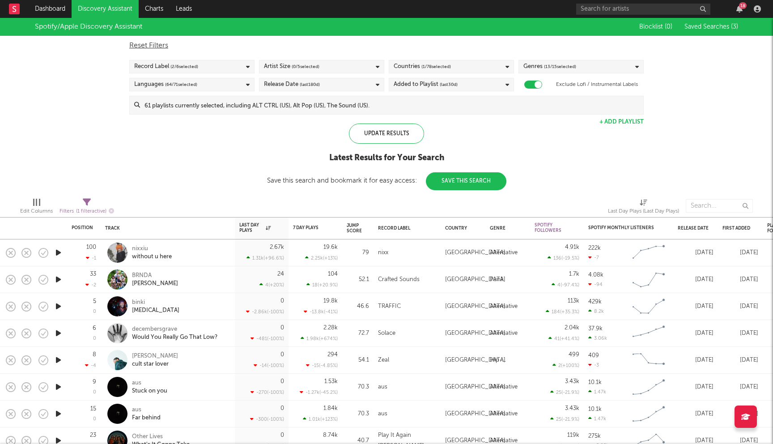
click at [427, 80] on div "Added to Playlist (last 30 d)" at bounding box center [426, 84] width 64 height 11
click at [428, 141] on div "Last 180 Days" at bounding box center [457, 140] width 104 height 11
click at [394, 141] on input "Last 180 Days" at bounding box center [394, 140] width 0 height 11
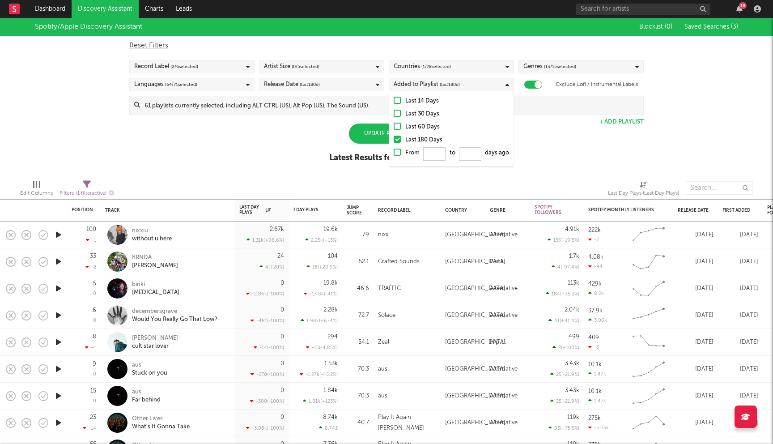
click at [530, 158] on div "Spotify/Apple Discovery Assistant Blocklist ( 0 ) Saved Searches ( 3 ) Reset Fi…" at bounding box center [386, 95] width 773 height 154
click at [383, 128] on div "Update Results" at bounding box center [386, 133] width 75 height 20
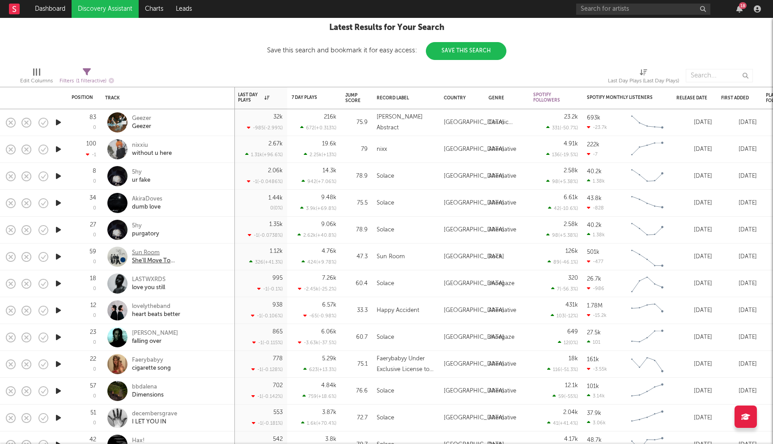
click at [152, 251] on div "Sun Room" at bounding box center [180, 253] width 96 height 8
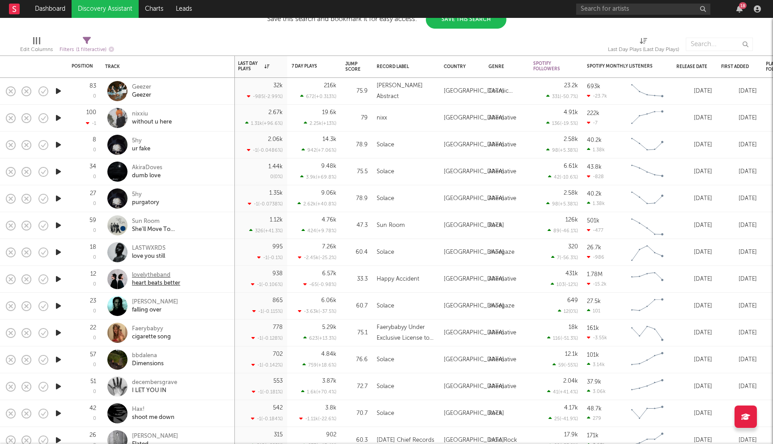
click at [145, 274] on div "lovelytheband" at bounding box center [156, 275] width 48 height 8
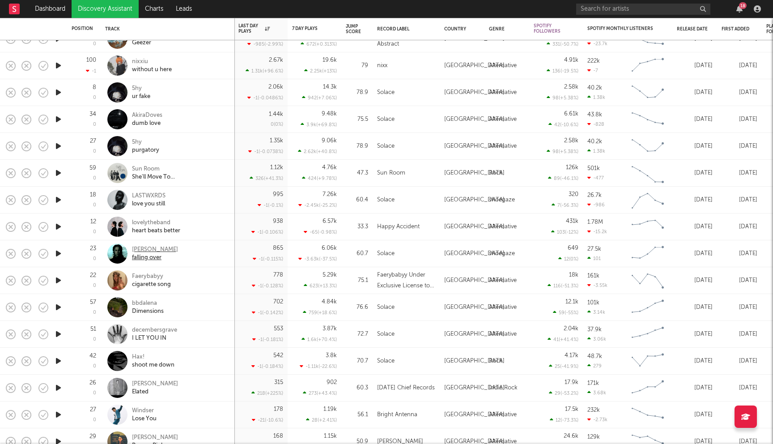
click at [140, 248] on div "jake kiss" at bounding box center [155, 250] width 46 height 8
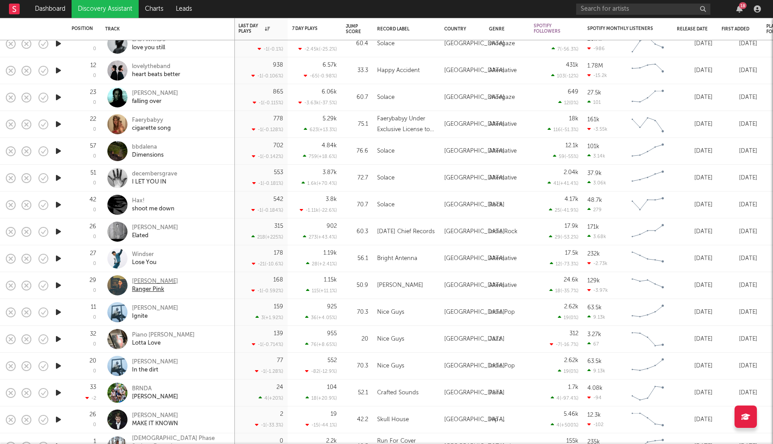
click at [147, 281] on div "Mark Whalen" at bounding box center [155, 281] width 46 height 8
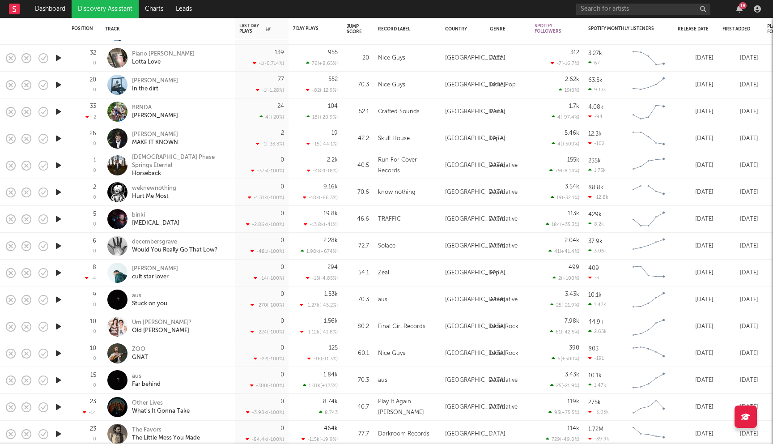
click at [148, 270] on div "Levi Watson" at bounding box center [155, 269] width 46 height 8
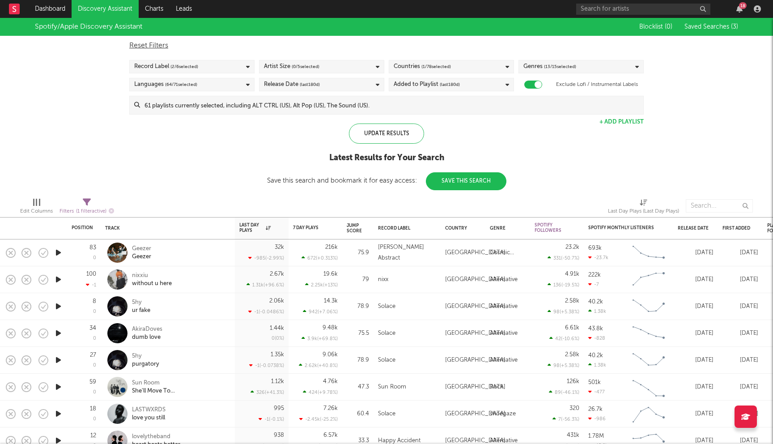
click at [388, 112] on input at bounding box center [391, 105] width 503 height 18
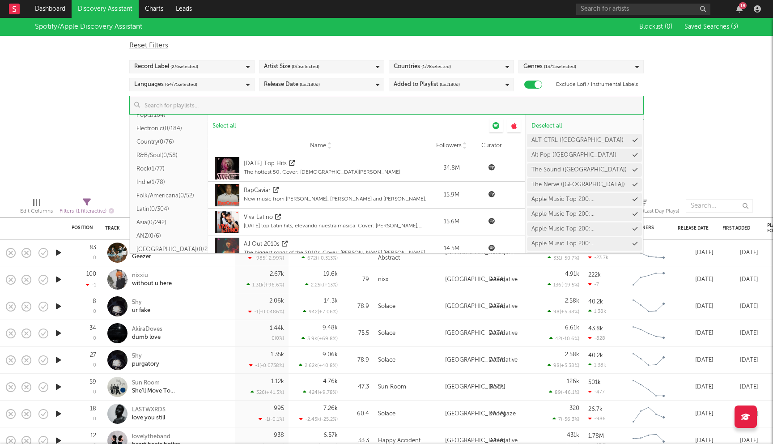
scroll to position [104, 0]
click at [516, 125] on icon at bounding box center [513, 125] width 5 height 7
click at [375, 107] on input at bounding box center [391, 105] width 503 height 18
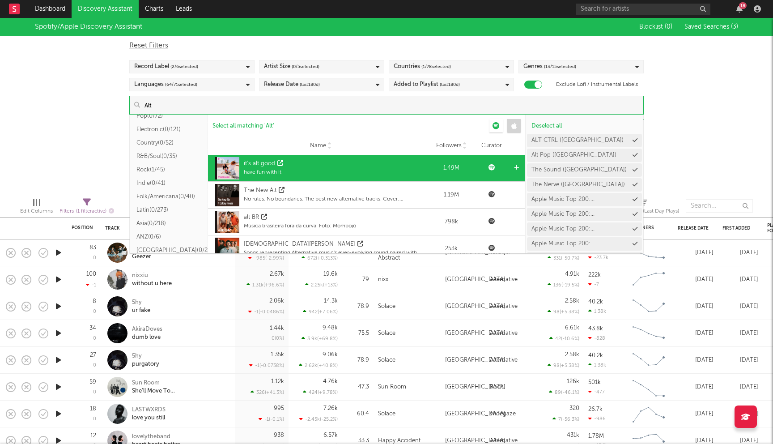
type input "Alt"
click at [369, 165] on div "it's alt good have fun with it." at bounding box center [320, 168] width 216 height 27
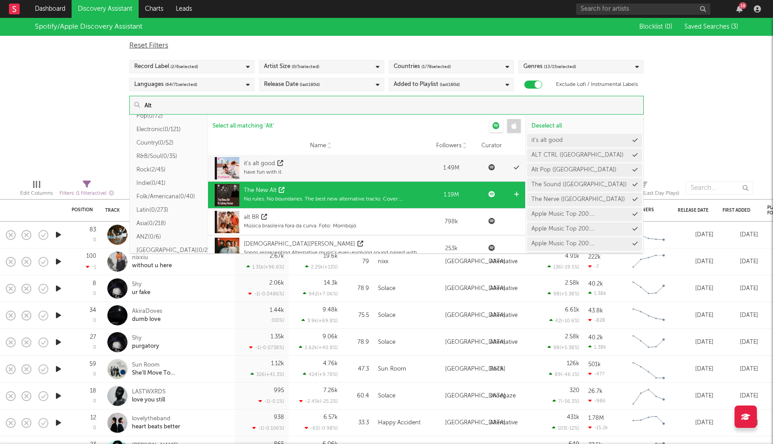
click at [356, 193] on div "The New Alt" at bounding box center [336, 190] width 185 height 9
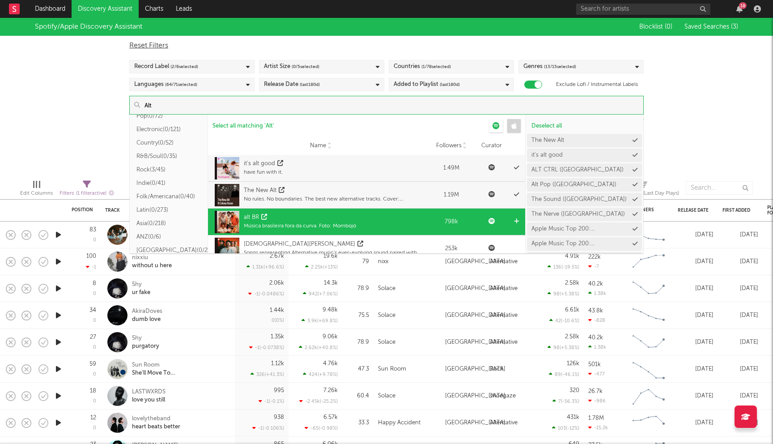
click at [344, 220] on div "alt BR" at bounding box center [300, 217] width 112 height 9
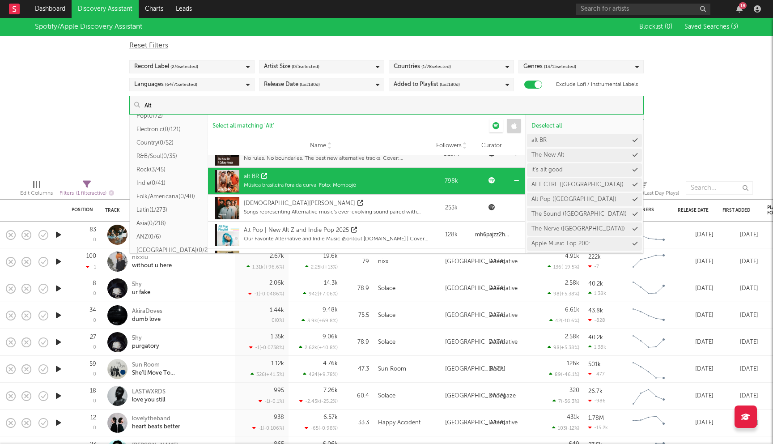
scroll to position [42, 0]
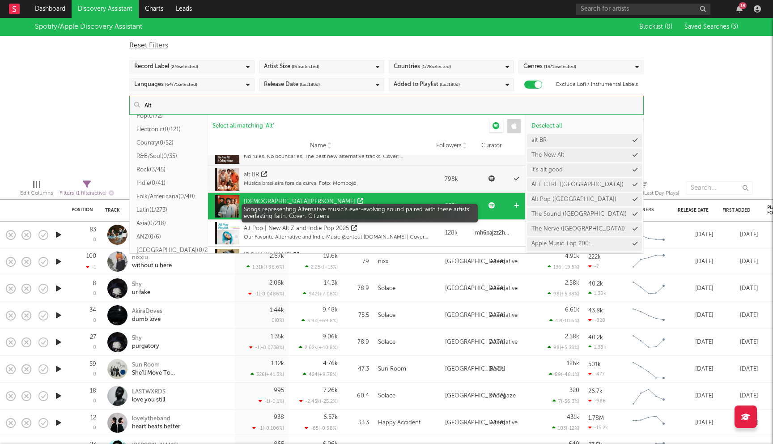
click at [352, 208] on div "Songs representing Alternative music's ever-evolving sound paired with these ar…" at bounding box center [336, 210] width 185 height 8
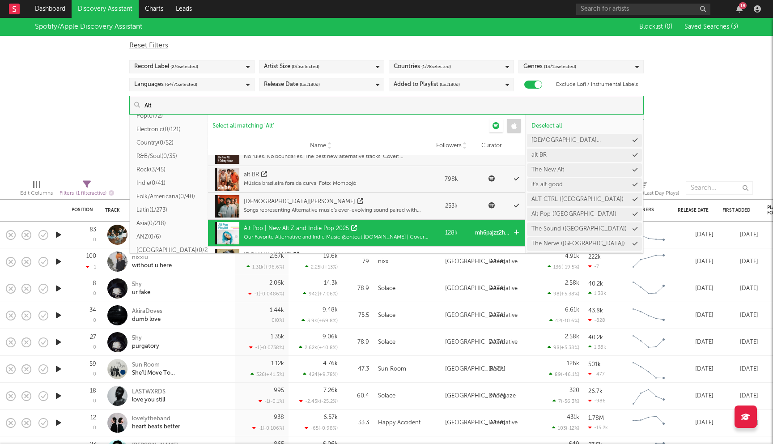
click at [356, 229] on div "Alt Pop | New Alt Z and Indie Pop 2025" at bounding box center [336, 228] width 185 height 9
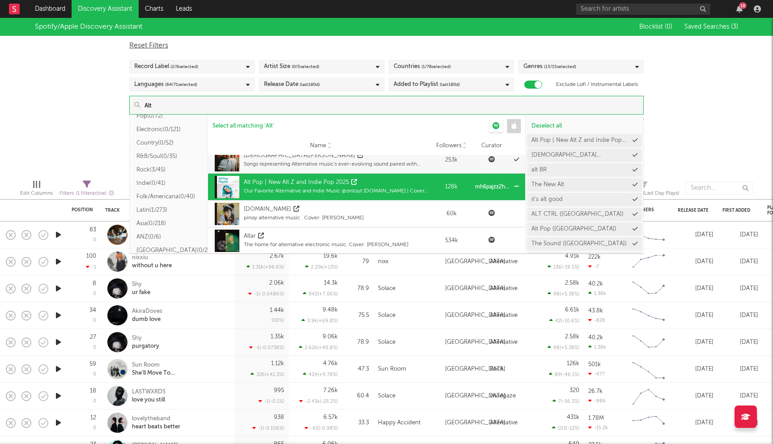
scroll to position [89, 0]
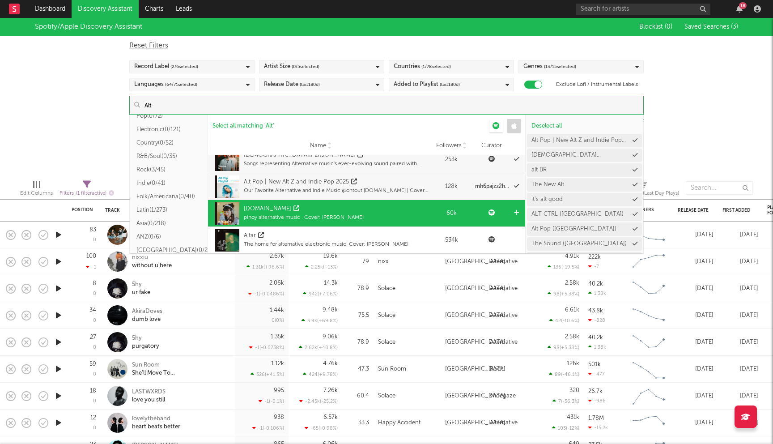
click at [356, 211] on div "alt.ph pinoy alternative music . Cover: ena mori" at bounding box center [320, 213] width 216 height 27
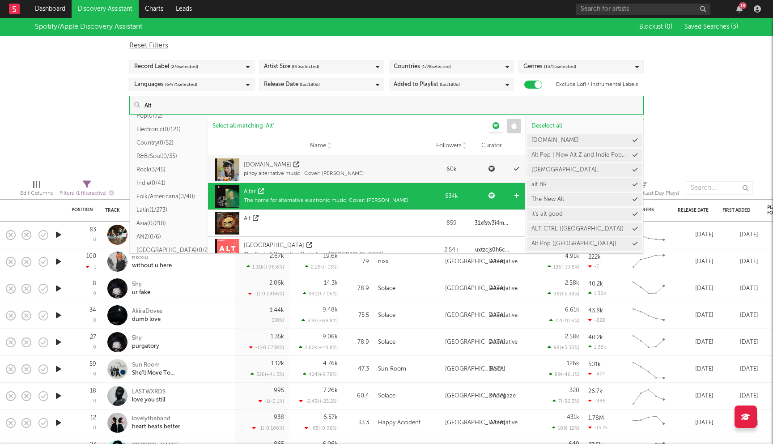
scroll to position [132, 0]
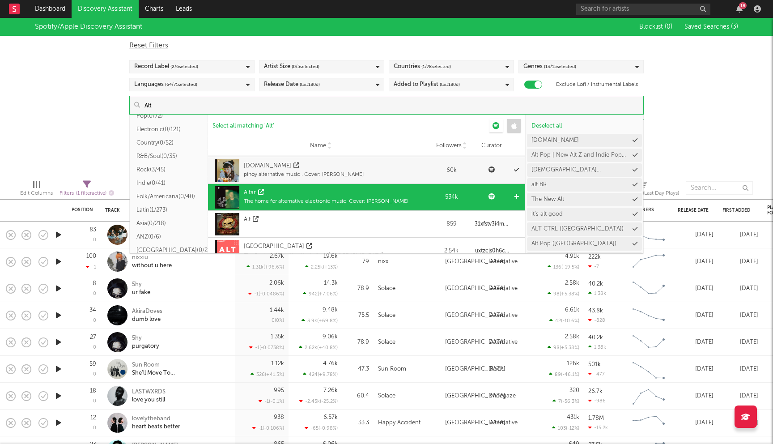
click at [352, 189] on div "Altar" at bounding box center [326, 192] width 165 height 9
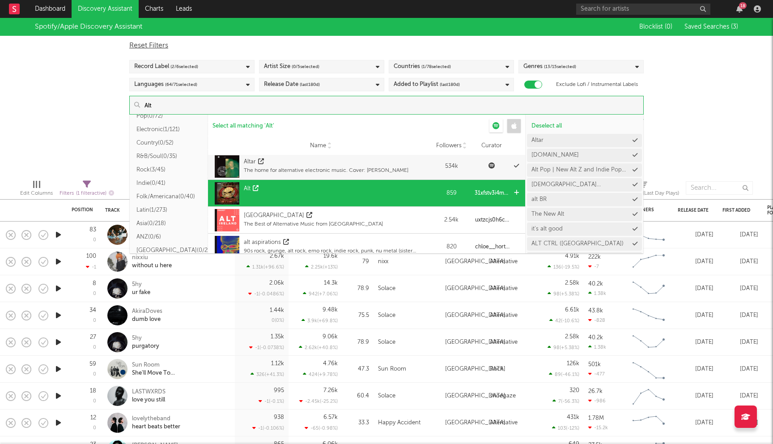
scroll to position [175, 0]
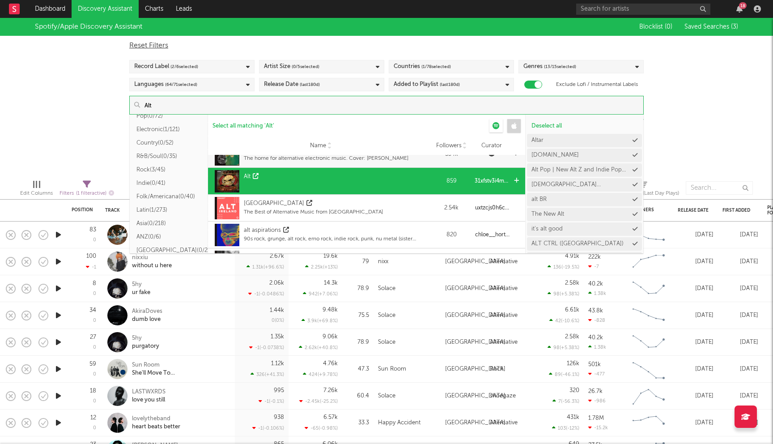
click at [336, 187] on div "Alt" at bounding box center [320, 181] width 216 height 27
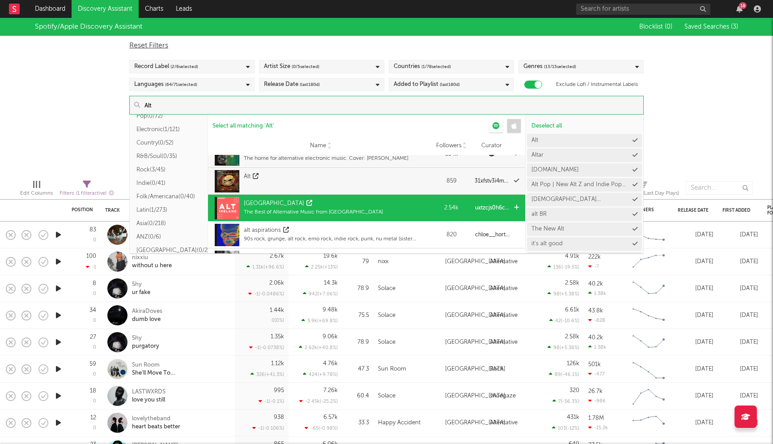
click at [328, 213] on div "The Best of Alternative Music from Ireland" at bounding box center [313, 212] width 139 height 8
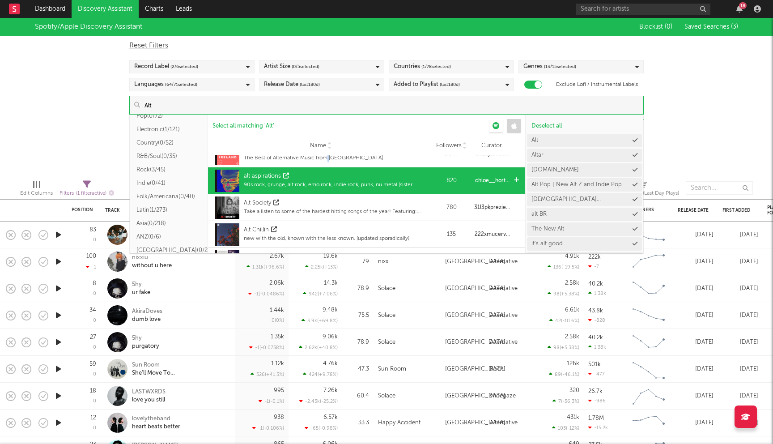
scroll to position [230, 0]
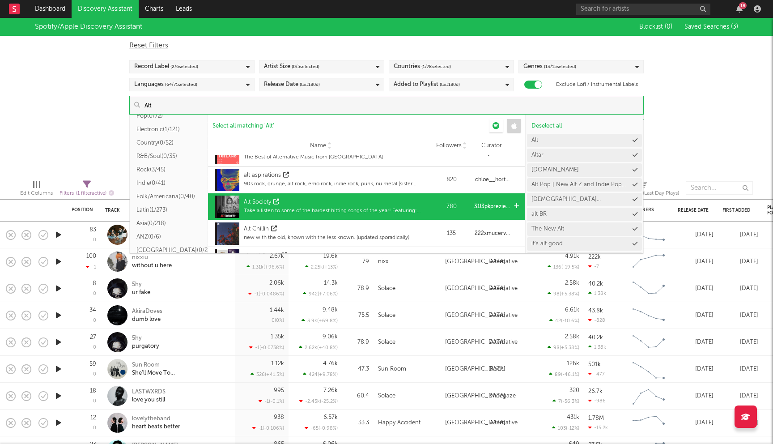
click at [331, 204] on div "Alt Society" at bounding box center [336, 202] width 185 height 9
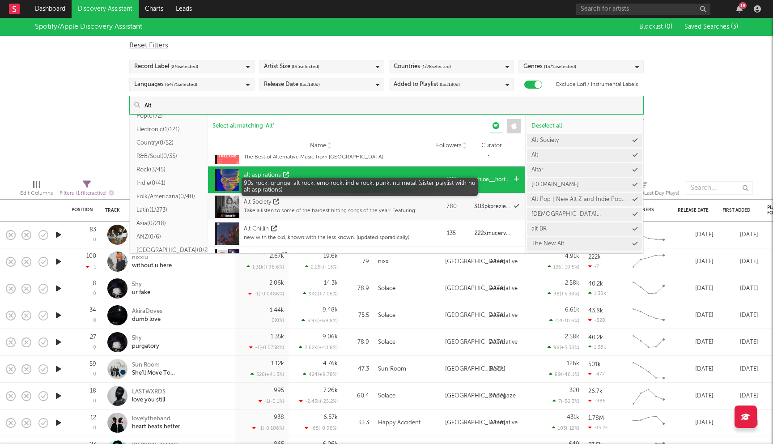
click at [340, 186] on div "90s rock, grunge, alt rock, emo rock, indie rock, punk, nu metal (sister playli…" at bounding box center [336, 184] width 185 height 8
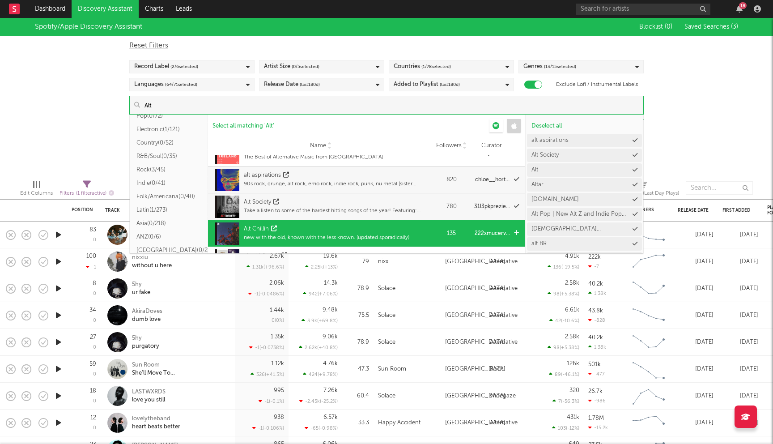
click at [327, 232] on div "Alt Chillin" at bounding box center [326, 229] width 165 height 9
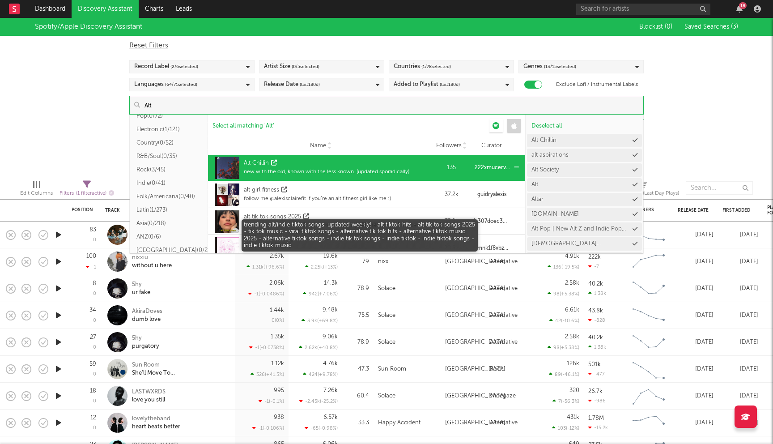
scroll to position [306, 0]
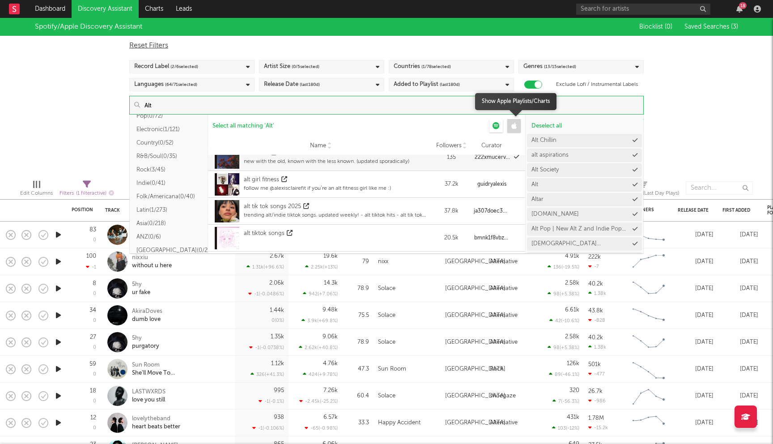
click at [510, 123] on div at bounding box center [513, 125] width 13 height 13
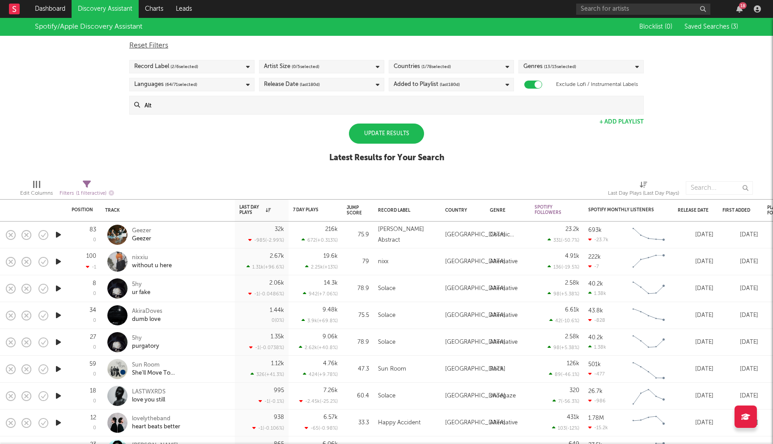
click at [94, 108] on div "Spotify/Apple Discovery Assistant Blocklist ( 0 ) Saved Searches ( 3 ) Reset Fi…" at bounding box center [386, 95] width 773 height 154
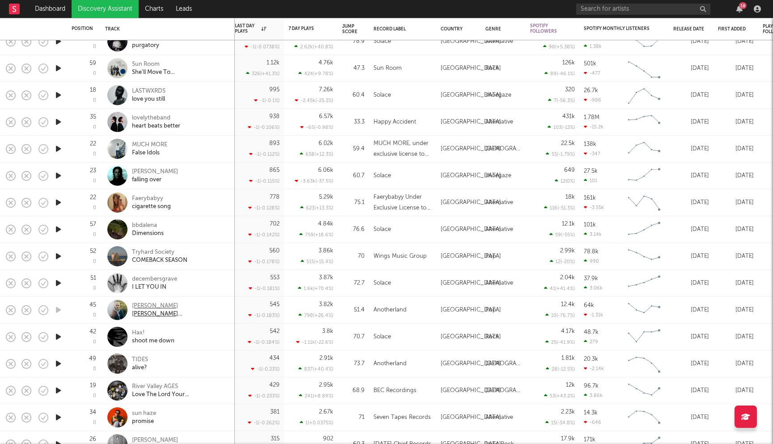
click at [161, 305] on div "John Van Deusen" at bounding box center [180, 306] width 96 height 8
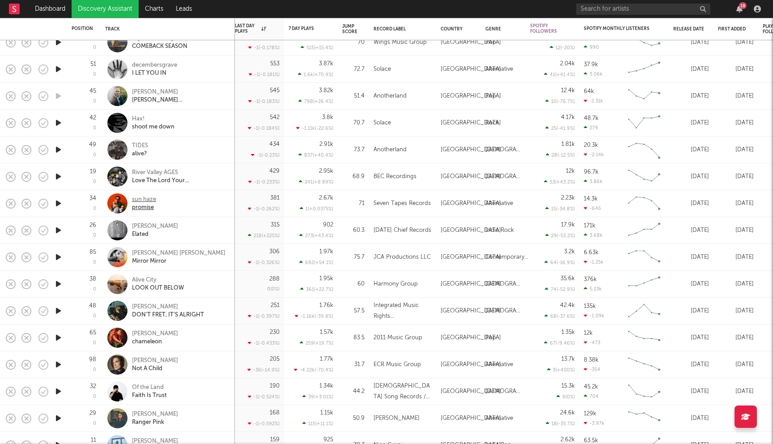
click at [143, 198] on div "sun haze" at bounding box center [144, 199] width 24 height 8
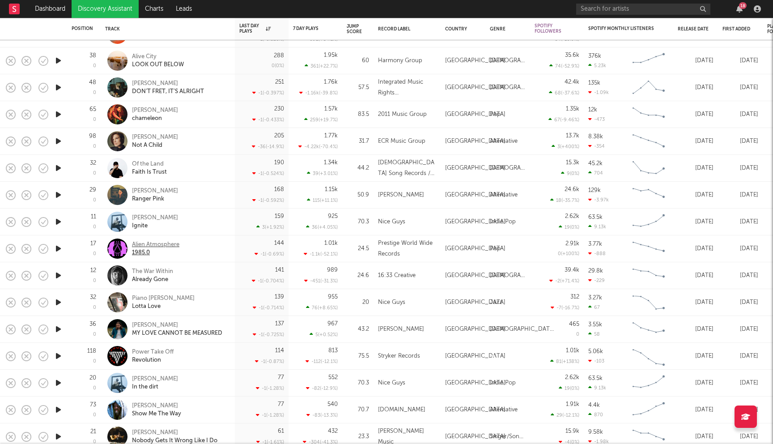
click at [171, 245] on div "Alien Atmosphere" at bounding box center [155, 245] width 47 height 8
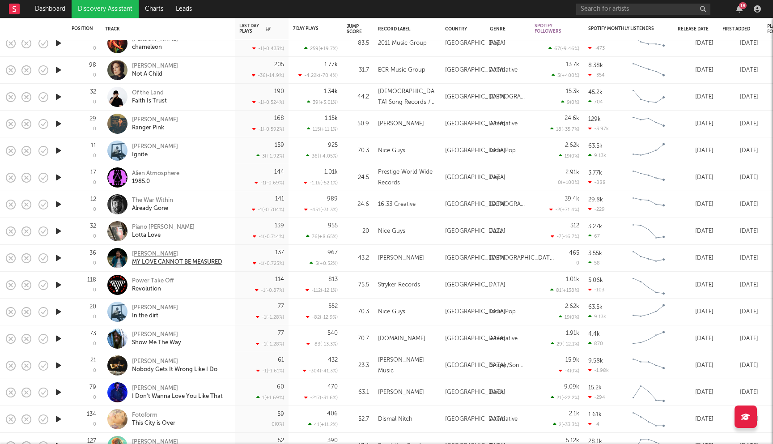
click at [138, 253] on div "Peyton Corser" at bounding box center [177, 254] width 90 height 8
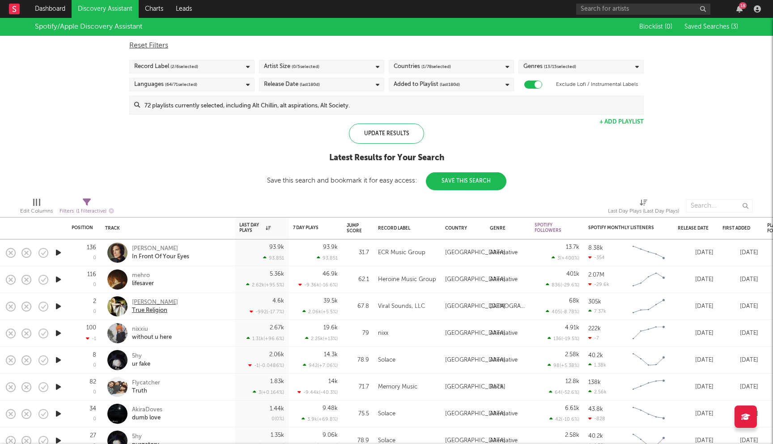
click at [150, 303] on div "[PERSON_NAME]" at bounding box center [155, 302] width 46 height 8
click at [47, 8] on link "Dashboard" at bounding box center [50, 9] width 43 height 18
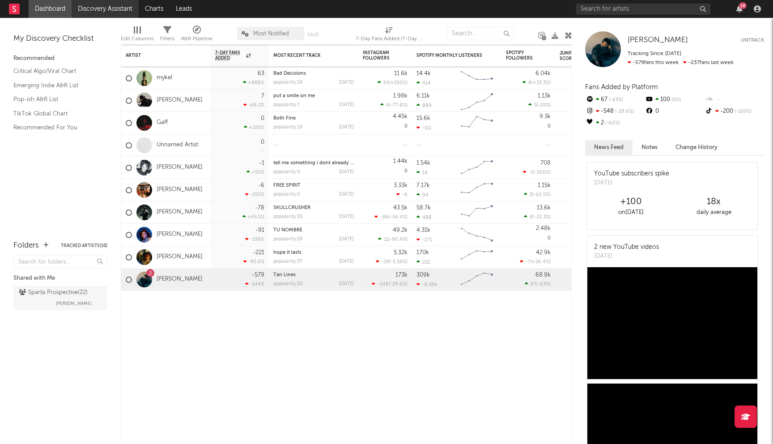
click at [107, 8] on link "Discovery Assistant" at bounding box center [105, 9] width 67 height 18
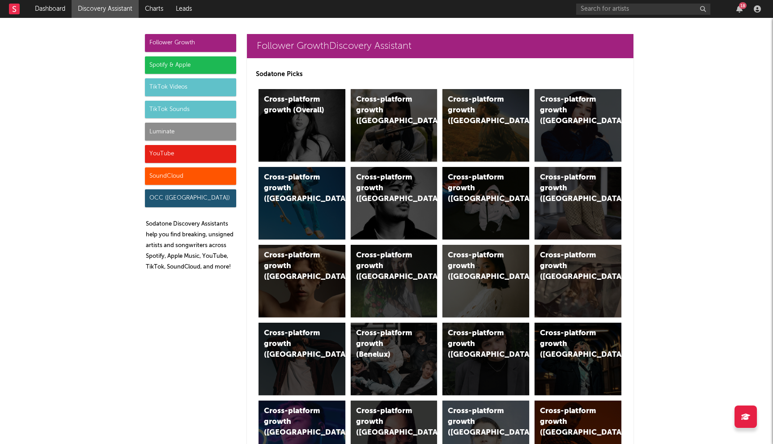
click at [189, 65] on div "Spotify & Apple" at bounding box center [190, 65] width 91 height 18
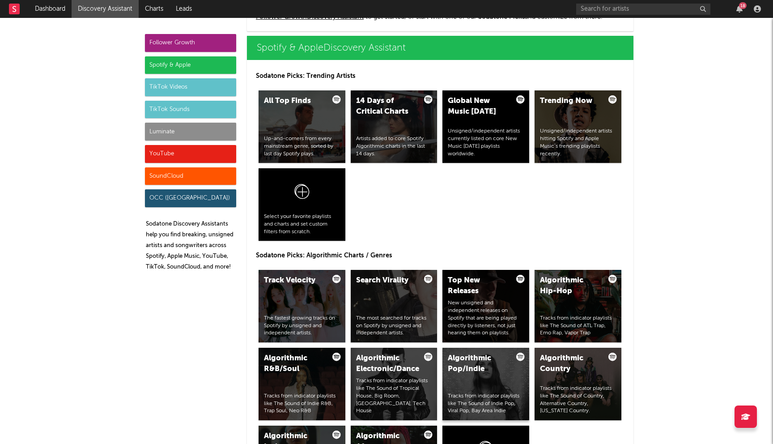
scroll to position [1086, 0]
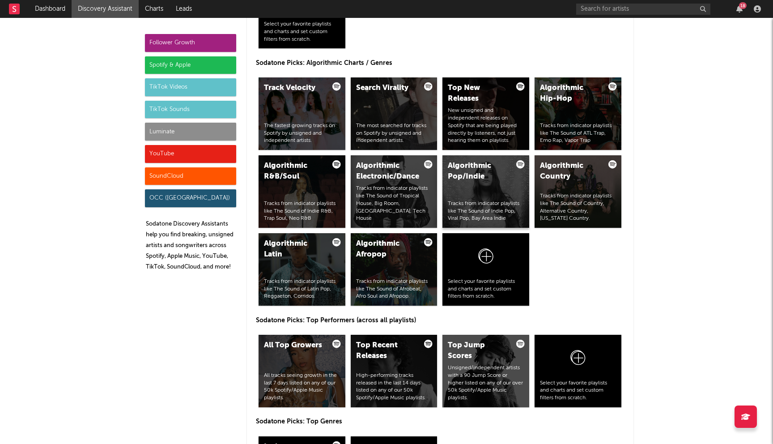
click at [482, 183] on div "Algorithmic Pop/Indie Tracks from indicator playlists like The Sound of Indie P…" at bounding box center [485, 191] width 87 height 72
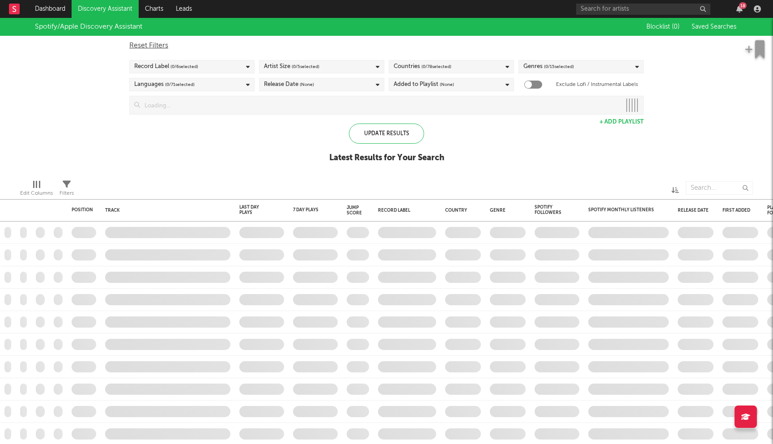
checkbox input "true"
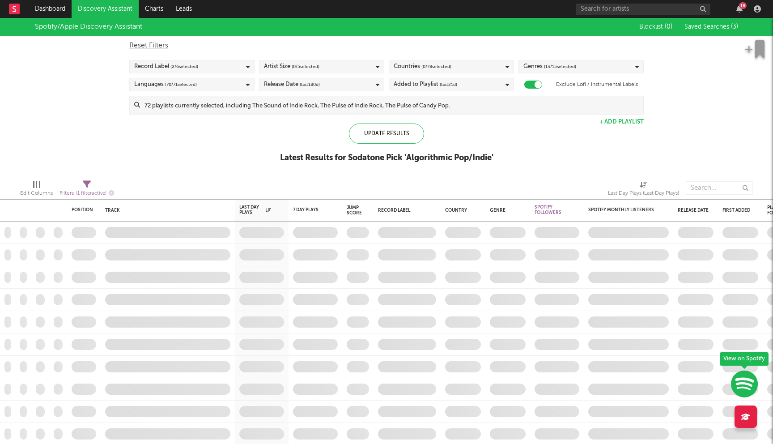
click at [338, 105] on input at bounding box center [391, 105] width 503 height 18
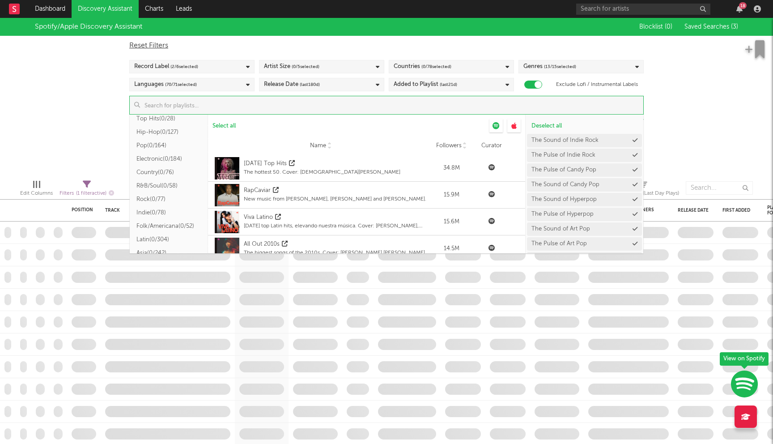
scroll to position [91, 0]
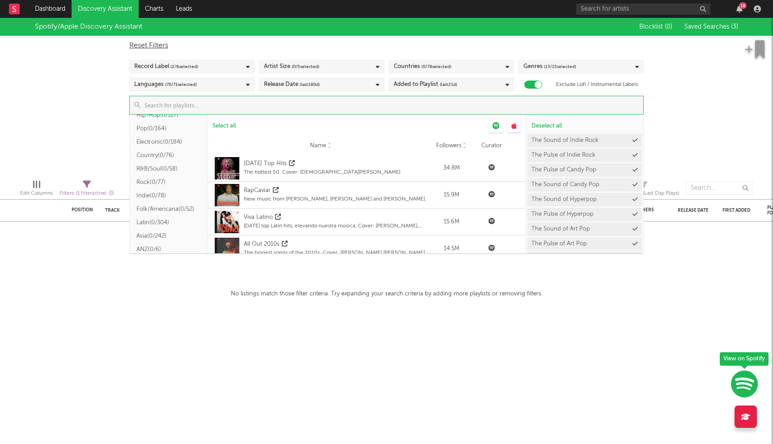
click at [157, 197] on button "Indie ( 0/78 )" at bounding box center [169, 195] width 78 height 13
click at [256, 123] on span "Select all from ' Indie '" at bounding box center [239, 126] width 55 height 6
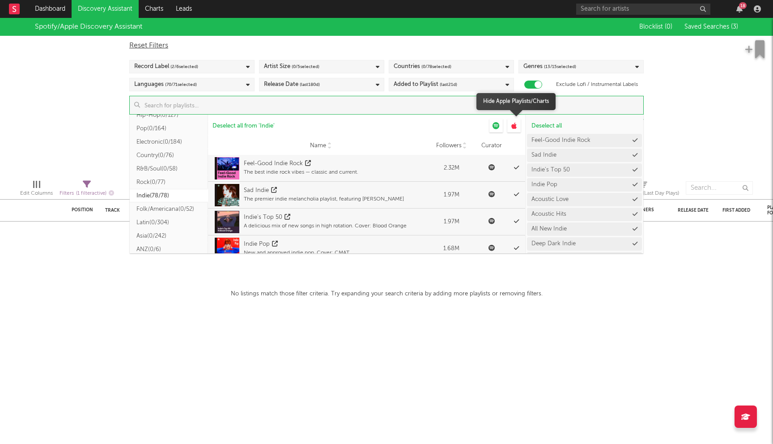
click at [513, 124] on icon at bounding box center [513, 125] width 5 height 7
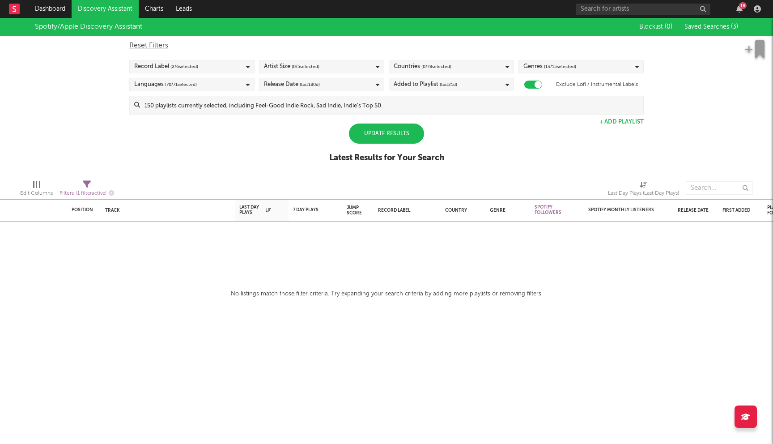
click at [67, 111] on div "Spotify/Apple Discovery Assistant Blocklist ( 0 ) Saved Searches ( 3 ) Reset Fi…" at bounding box center [386, 95] width 773 height 154
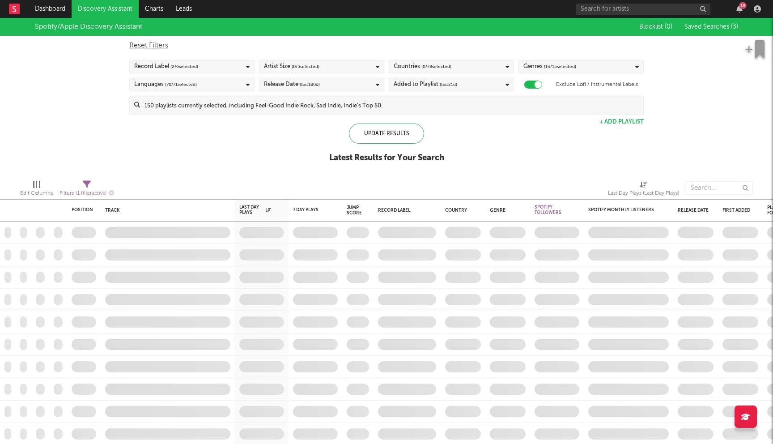
click at [478, 69] on div "Countries ( 0 / 78 selected)" at bounding box center [451, 66] width 125 height 13
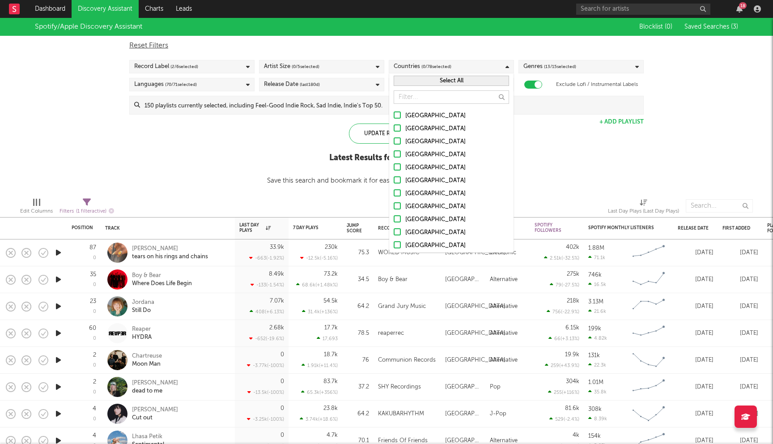
click at [421, 115] on div "[GEOGRAPHIC_DATA]" at bounding box center [457, 115] width 104 height 11
click at [394, 115] on input "[GEOGRAPHIC_DATA]" at bounding box center [394, 115] width 0 height 11
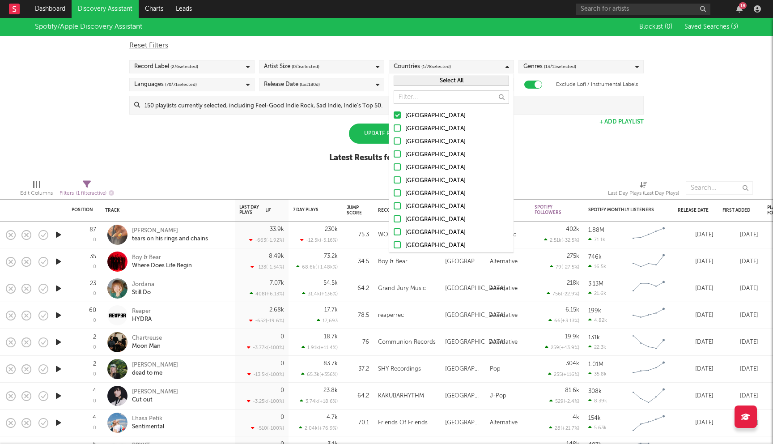
click at [286, 131] on div "Spotify/Apple Discovery Assistant Blocklist ( 0 ) Saved Searches ( 3 ) Reset Fi…" at bounding box center [386, 95] width 773 height 154
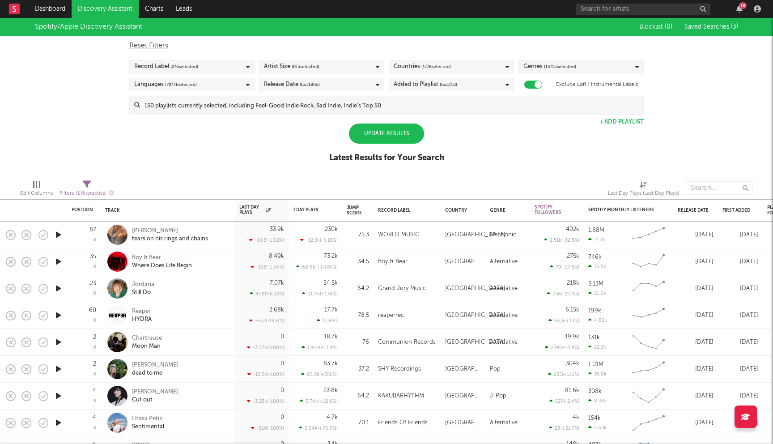
click at [385, 137] on div "Update Results" at bounding box center [386, 133] width 75 height 20
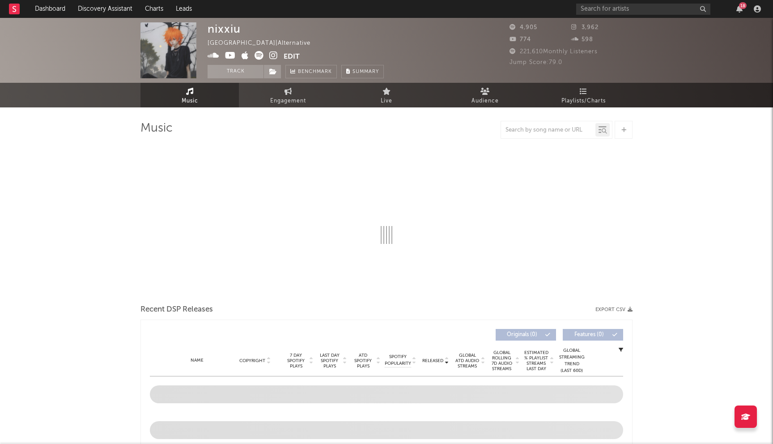
select select "6m"
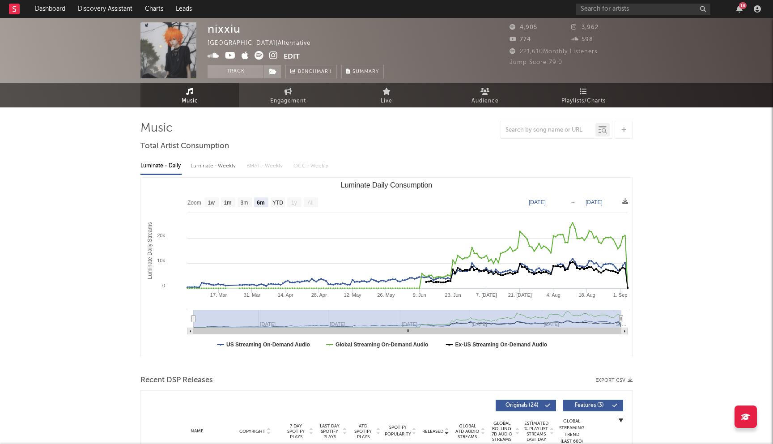
click at [233, 55] on icon at bounding box center [230, 55] width 11 height 9
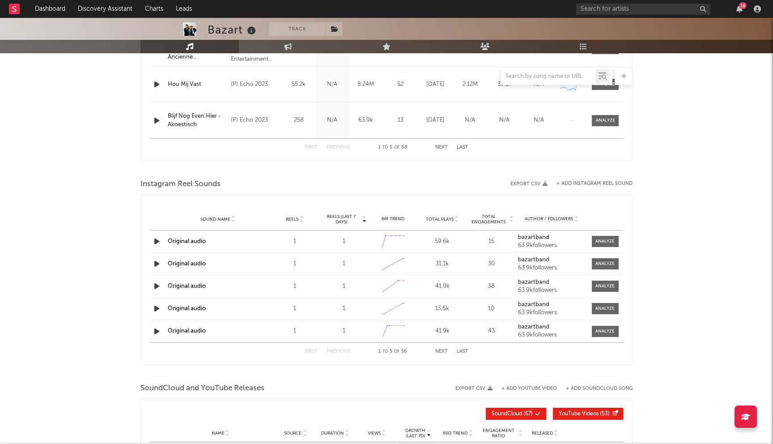
scroll to position [365, 0]
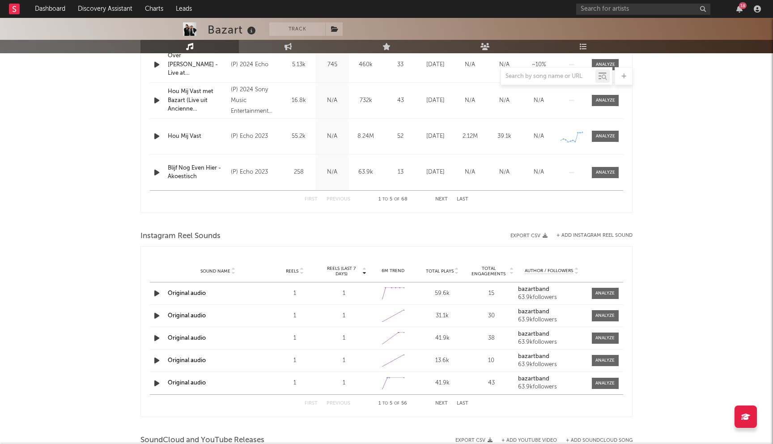
select select "6m"
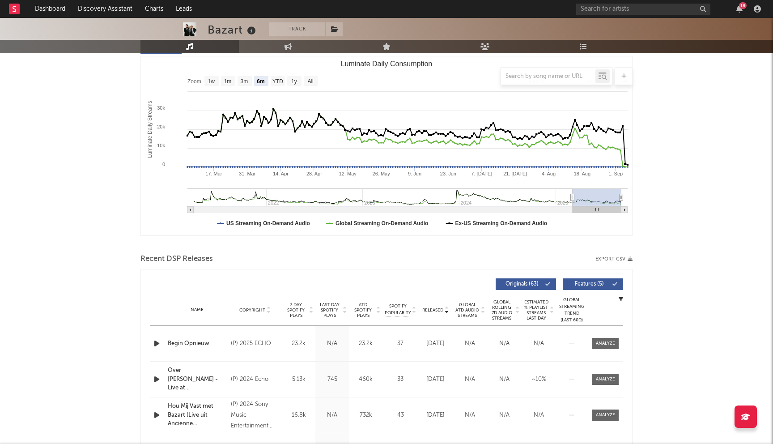
scroll to position [0, 0]
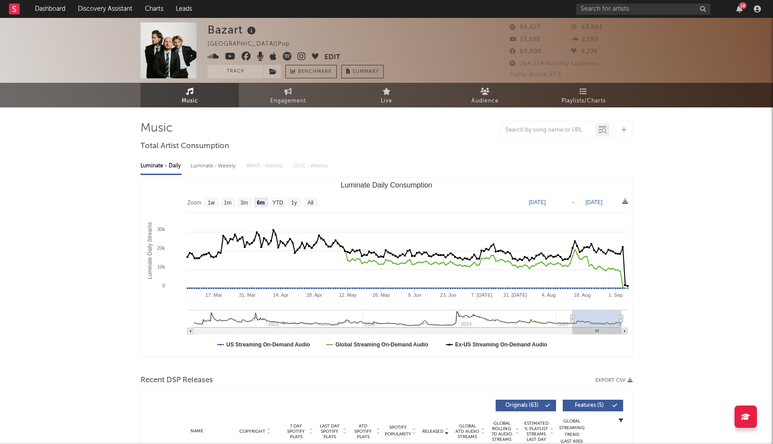
click at [246, 56] on icon at bounding box center [246, 56] width 9 height 9
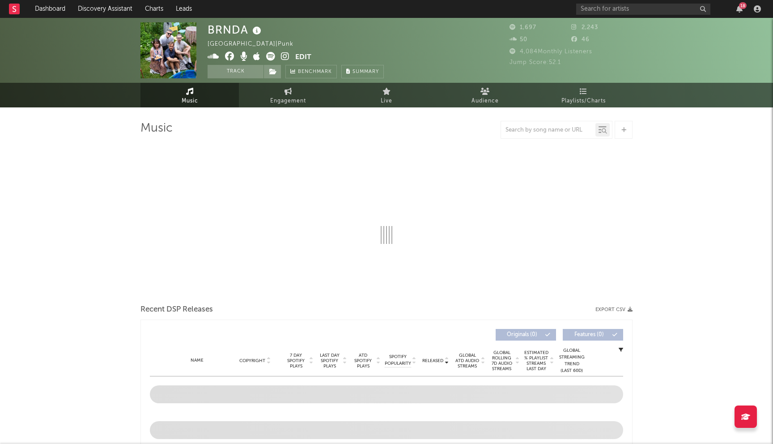
select select "1w"
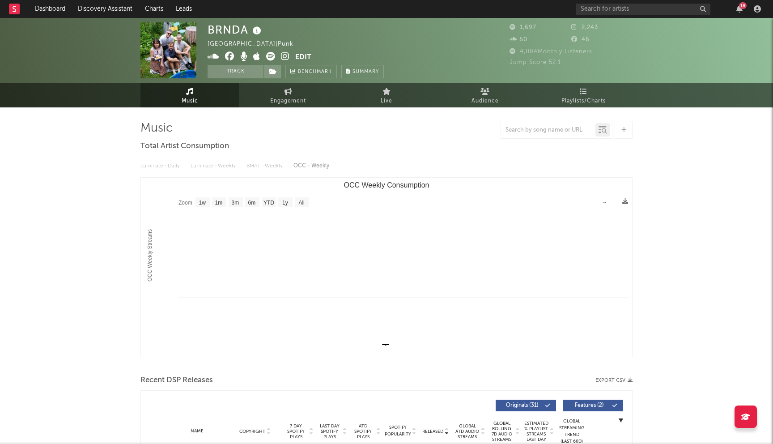
click at [229, 57] on icon at bounding box center [229, 56] width 9 height 9
click at [233, 59] on icon at bounding box center [229, 56] width 9 height 9
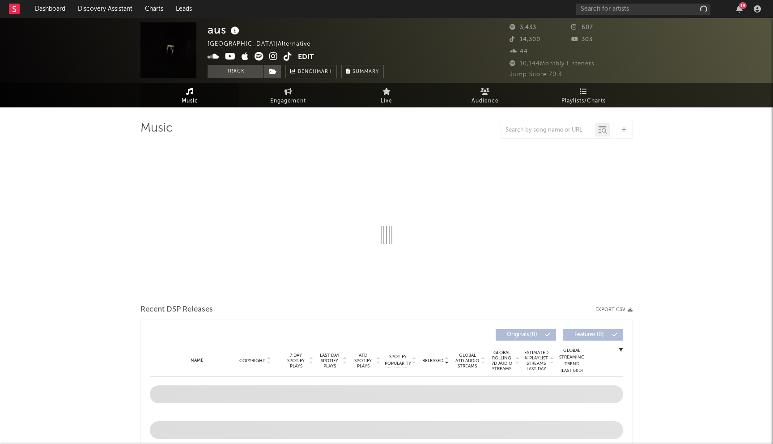
select select "1w"
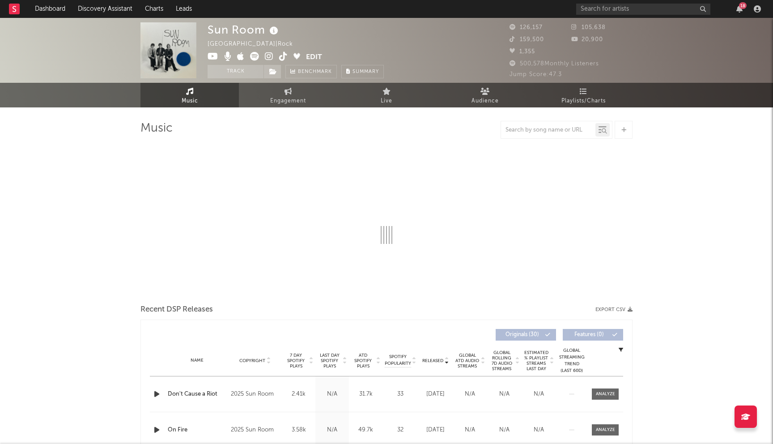
select select "6m"
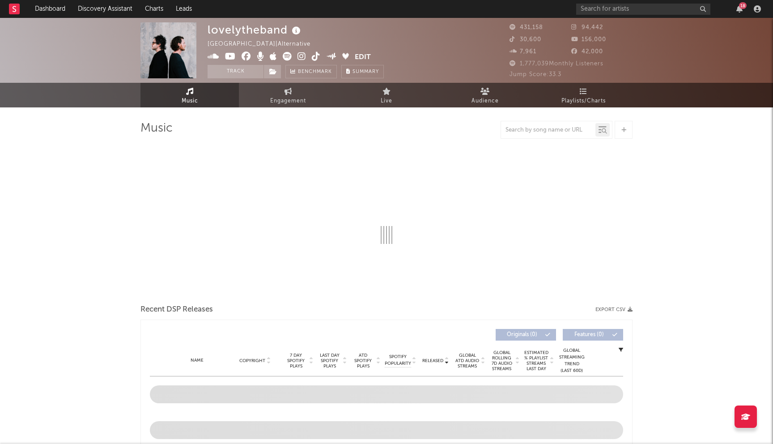
select select "6m"
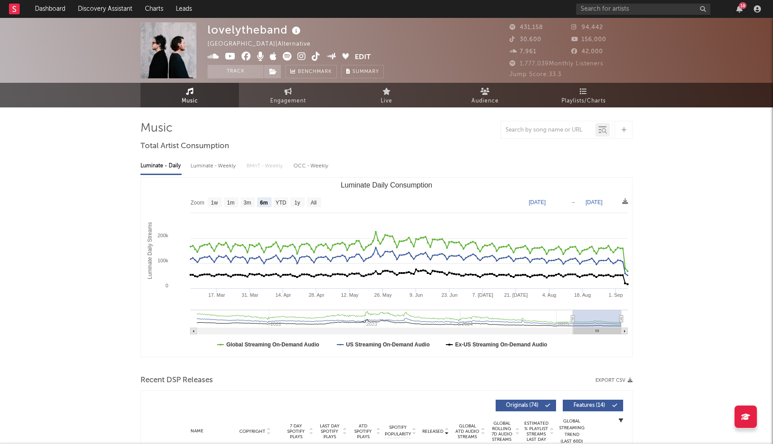
click at [246, 58] on icon at bounding box center [246, 56] width 9 height 9
click at [231, 56] on icon at bounding box center [230, 56] width 11 height 9
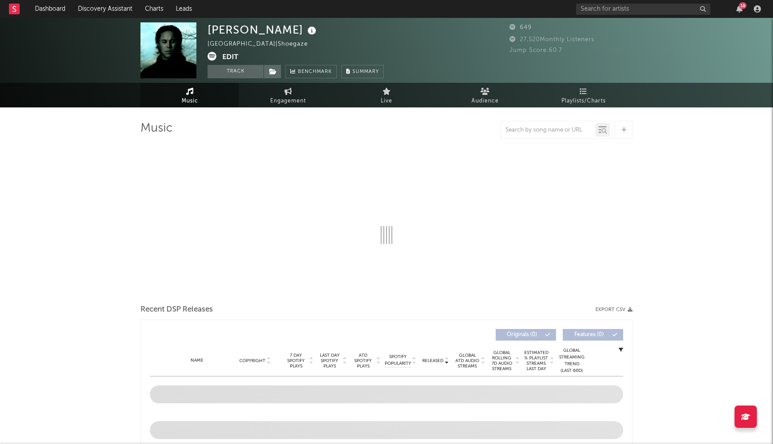
select select "6m"
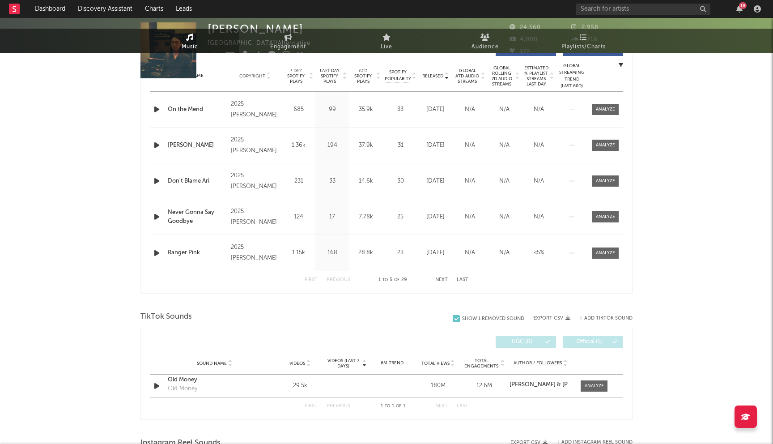
select select "6m"
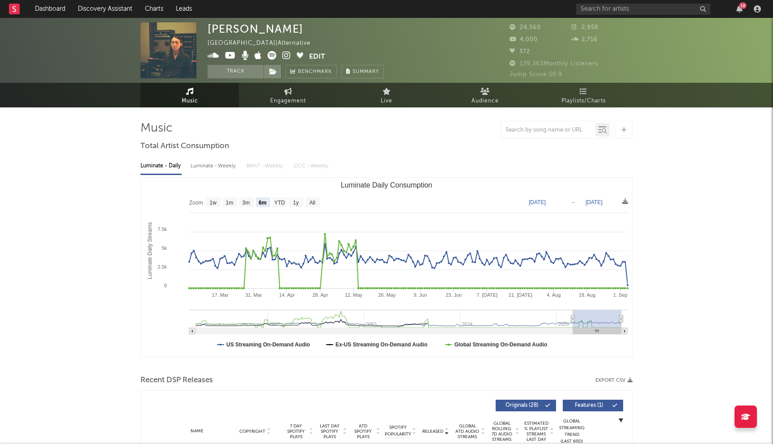
click at [228, 56] on icon at bounding box center [230, 55] width 11 height 9
click at [233, 59] on icon at bounding box center [230, 55] width 11 height 9
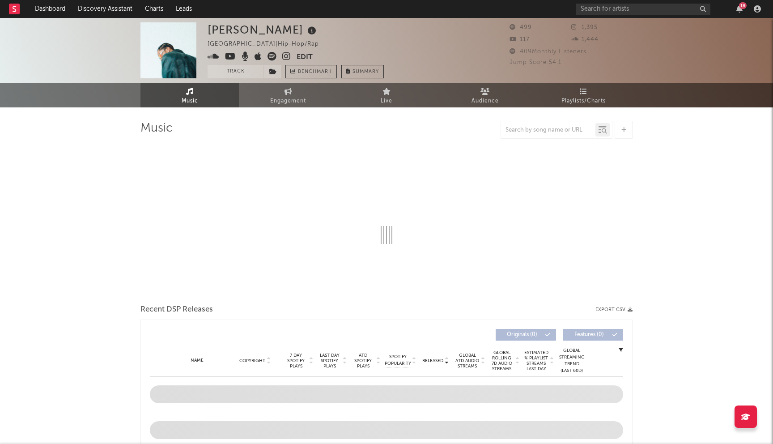
select select "1w"
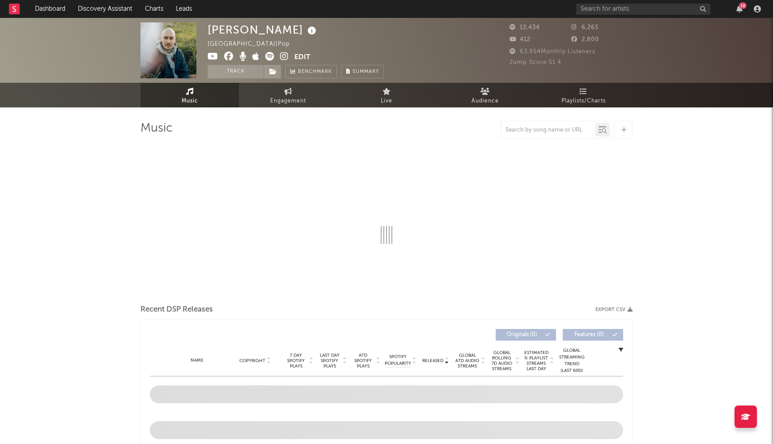
select select "6m"
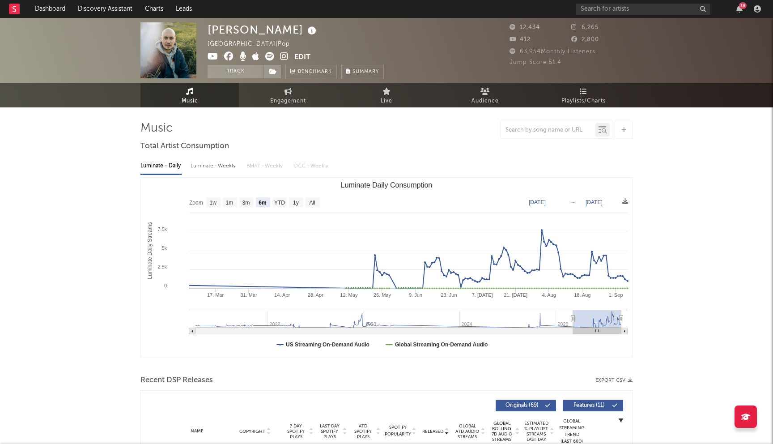
click at [230, 58] on icon at bounding box center [228, 56] width 9 height 9
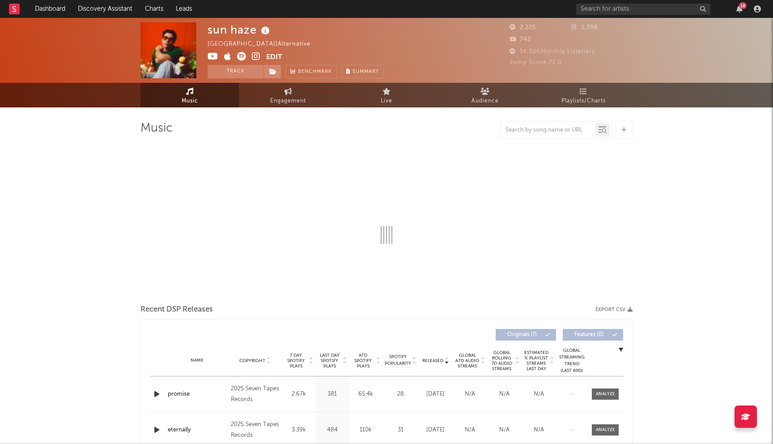
select select "6m"
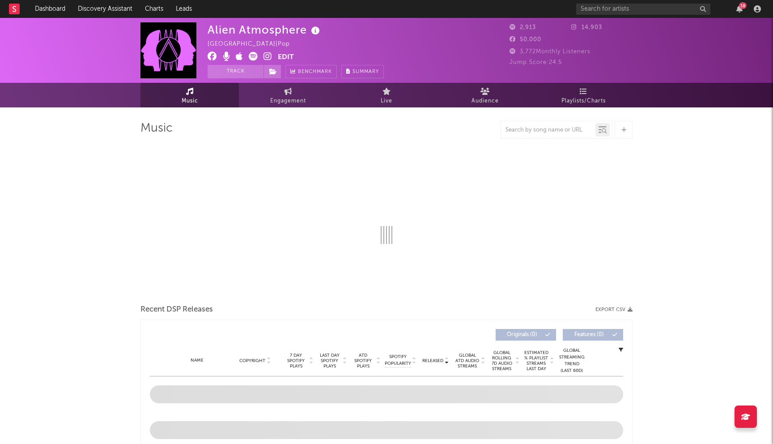
select select "1w"
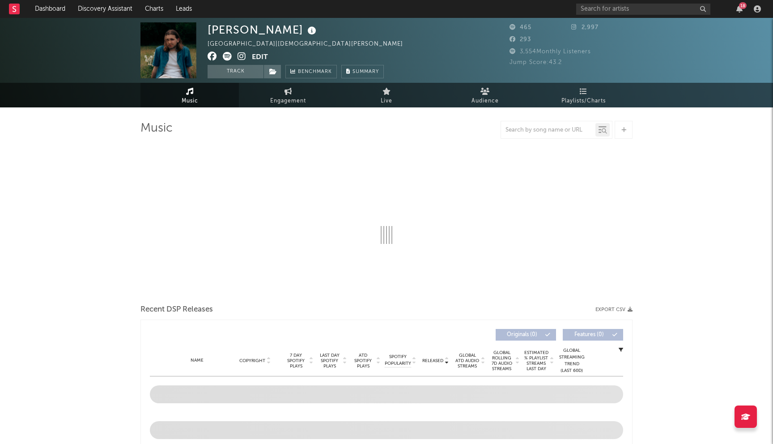
select select "1w"
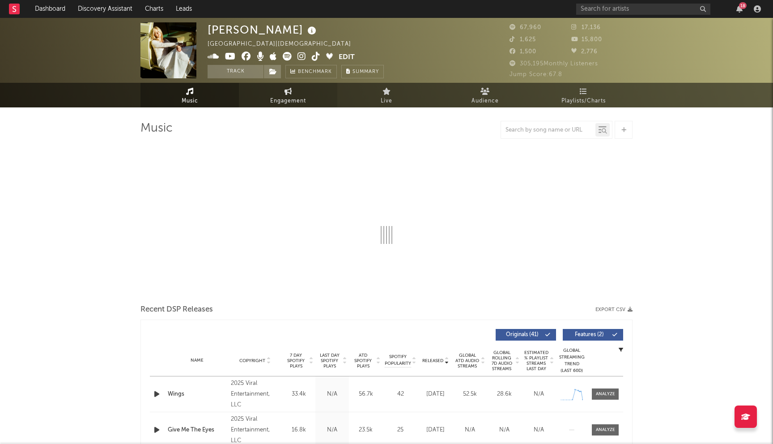
select select "6m"
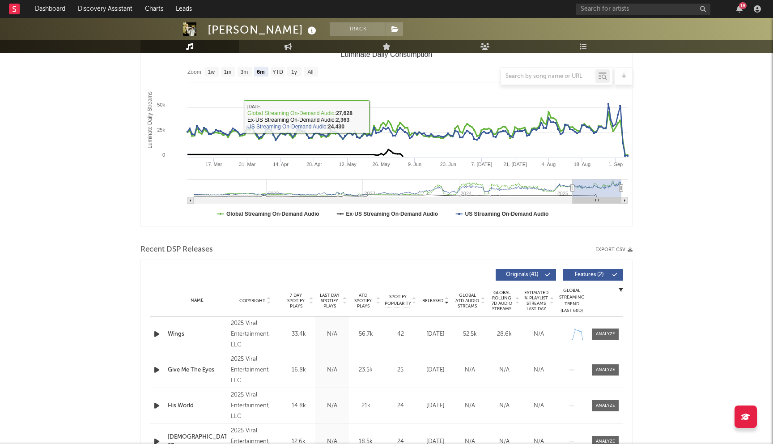
scroll to position [203, 0]
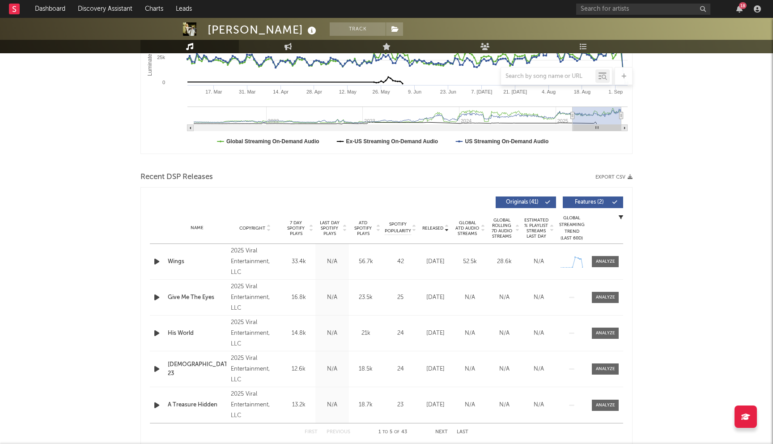
click at [327, 226] on span "Last Day Spotify Plays" at bounding box center [330, 228] width 24 height 16
